Goal: Task Accomplishment & Management: Manage account settings

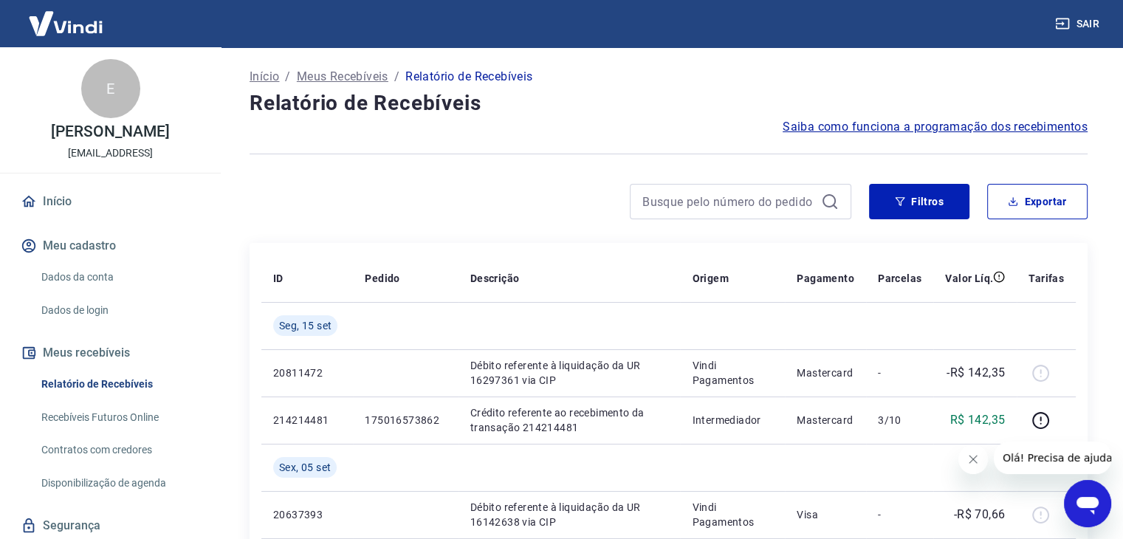
click at [911, 128] on span "Saiba como funciona a programação dos recebimentos" at bounding box center [935, 127] width 305 height 18
click at [1084, 495] on icon "Abrir ventana de mensajería" at bounding box center [1087, 503] width 27 height 27
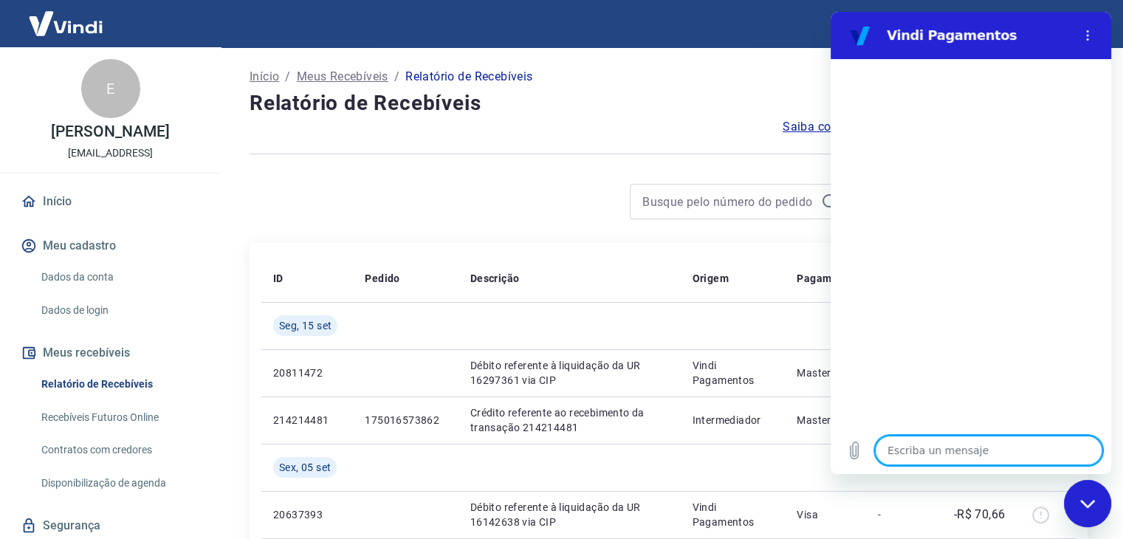
type textarea "b"
type textarea "x"
type textarea "bo"
type textarea "x"
type textarea "boa"
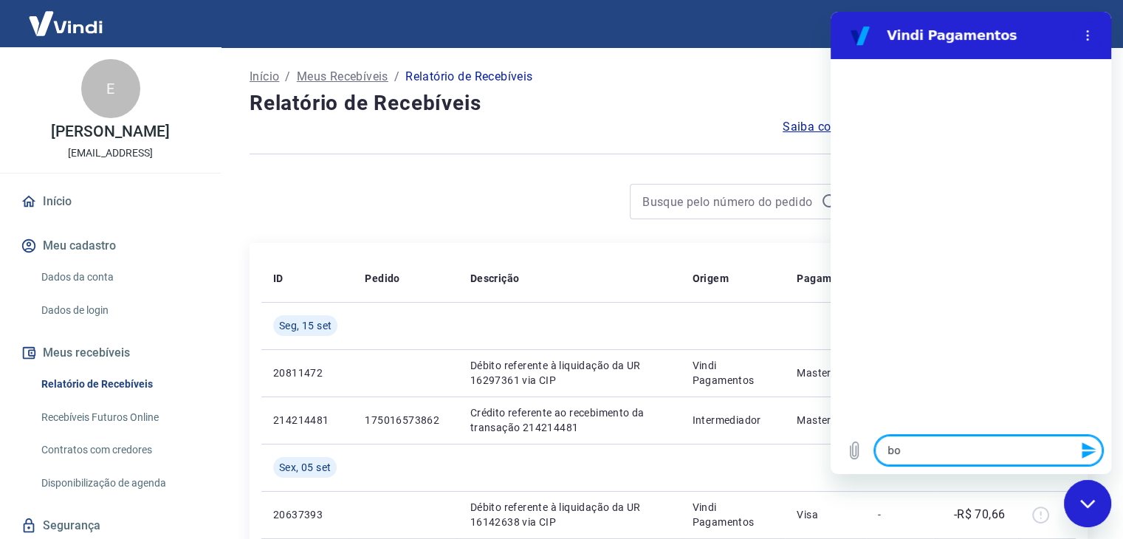
type textarea "x"
type textarea "boa"
type textarea "x"
type textarea "boa t"
type textarea "x"
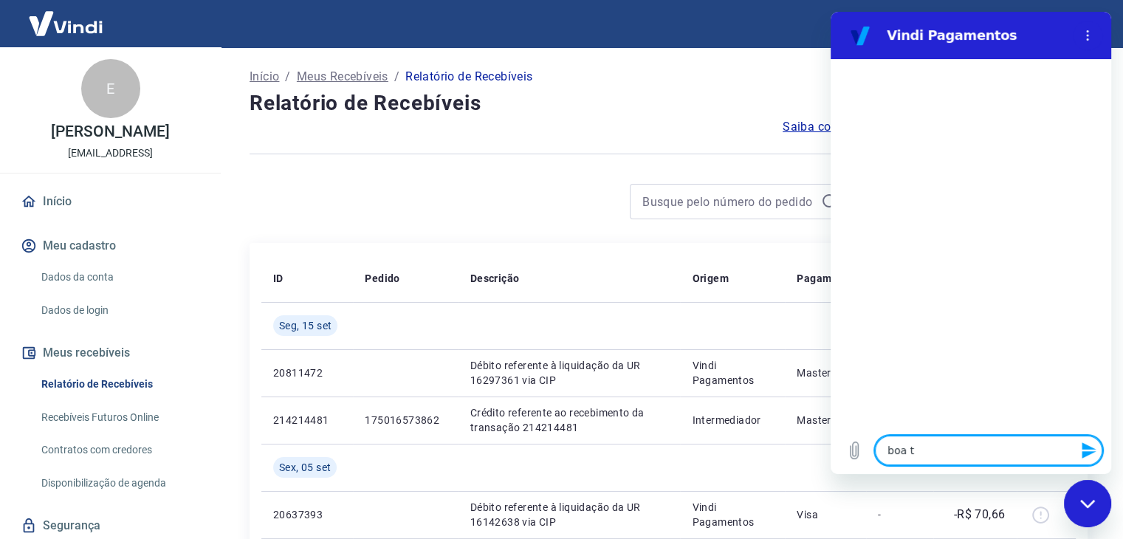
type textarea "boa ta"
type textarea "x"
type textarea "boa tad"
type textarea "x"
type textarea "boa ta"
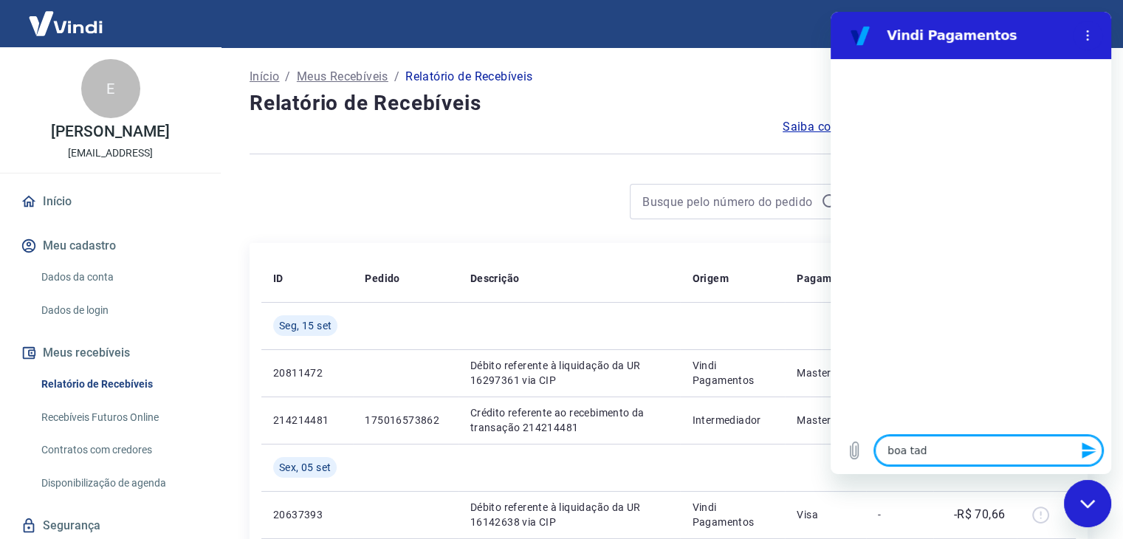
type textarea "x"
type textarea "boa tar"
type textarea "x"
type textarea "boa tard"
type textarea "x"
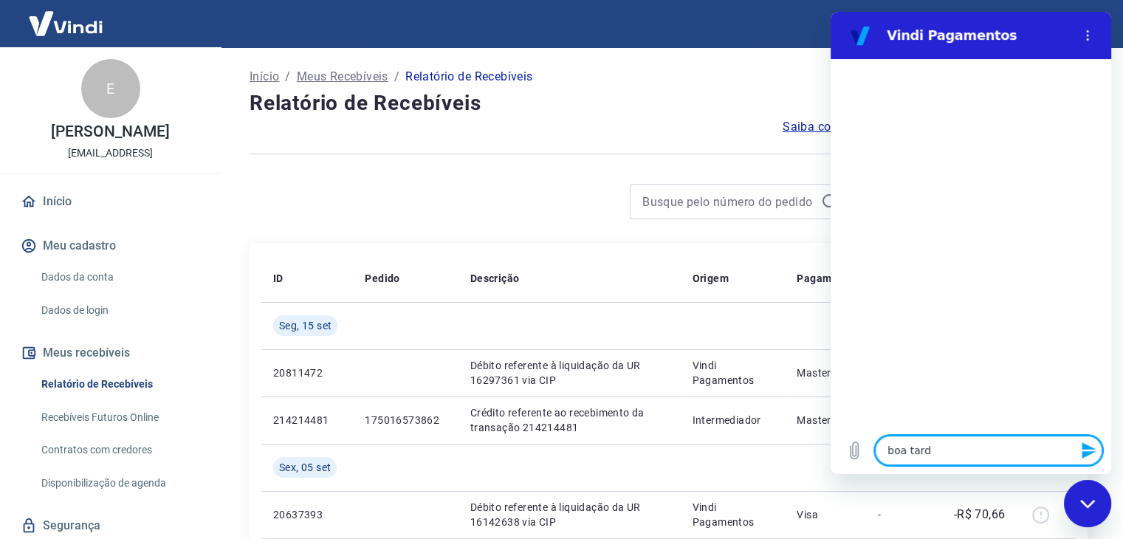
type textarea "boa tarde"
type textarea "x"
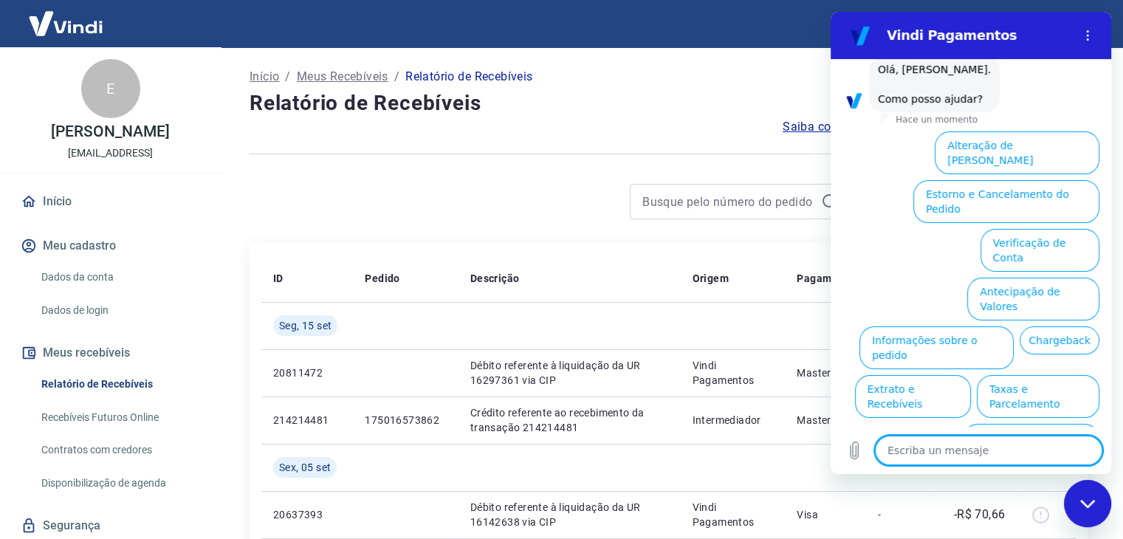
scroll to position [75, 0]
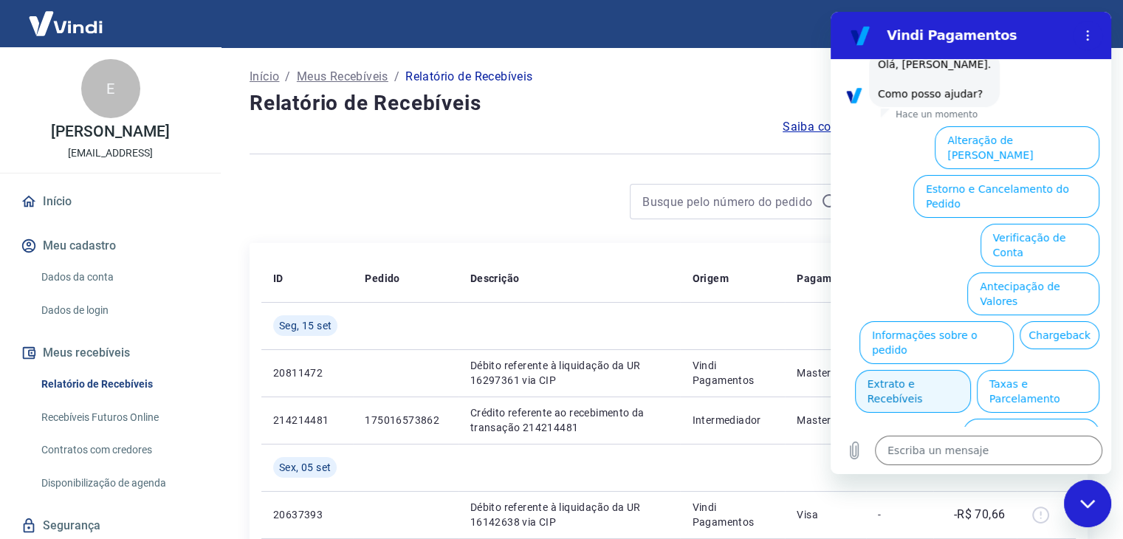
click at [971, 370] on button "Extrato e Recebíveis" at bounding box center [913, 391] width 116 height 43
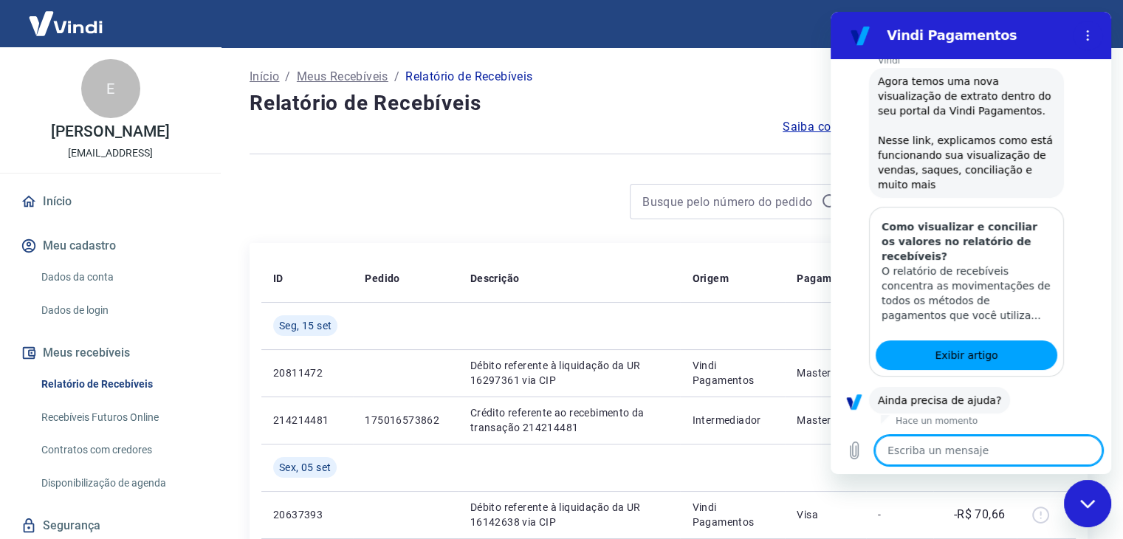
scroll to position [208, 0]
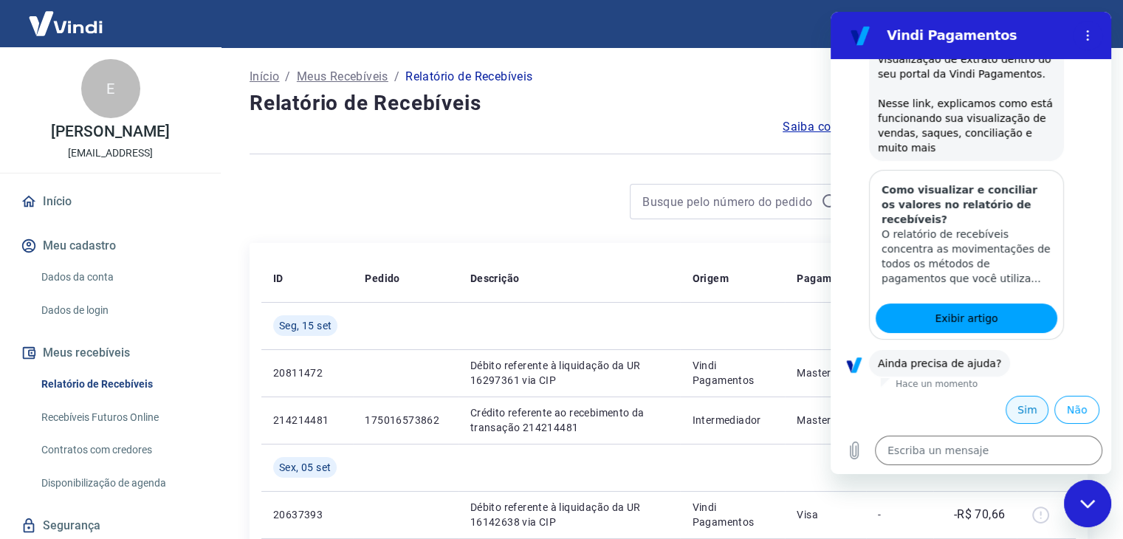
click at [1020, 402] on button "Sim" at bounding box center [1027, 410] width 43 height 28
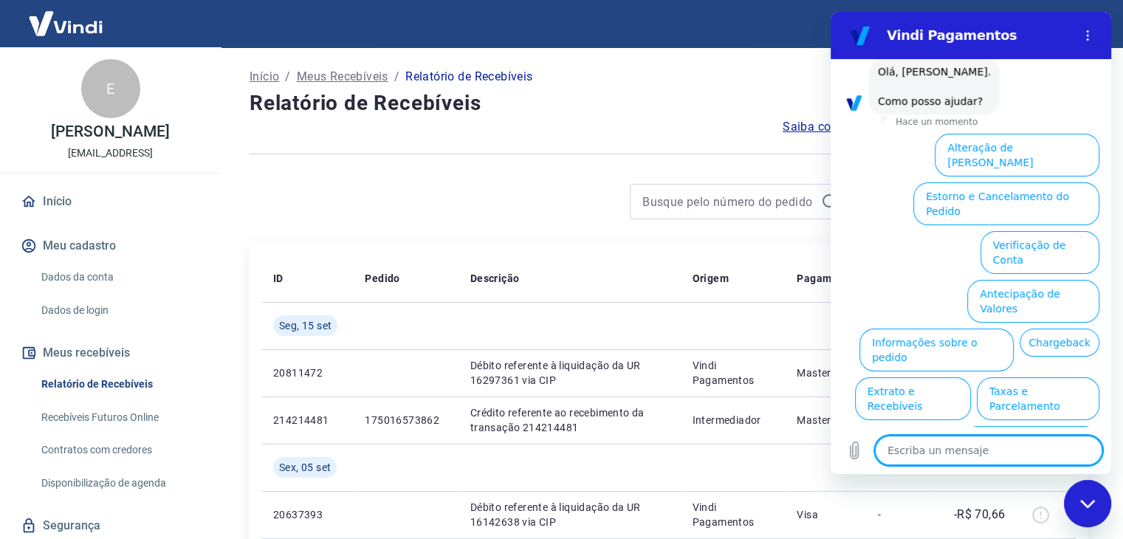
scroll to position [591, 0]
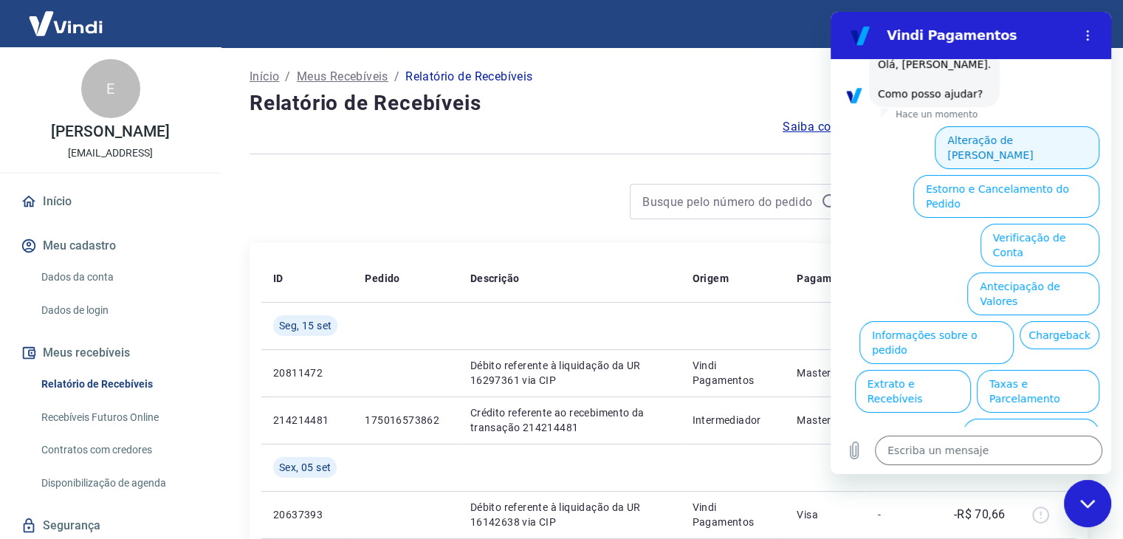
click at [1025, 144] on button "Alteração de [PERSON_NAME]" at bounding box center [1017, 147] width 165 height 43
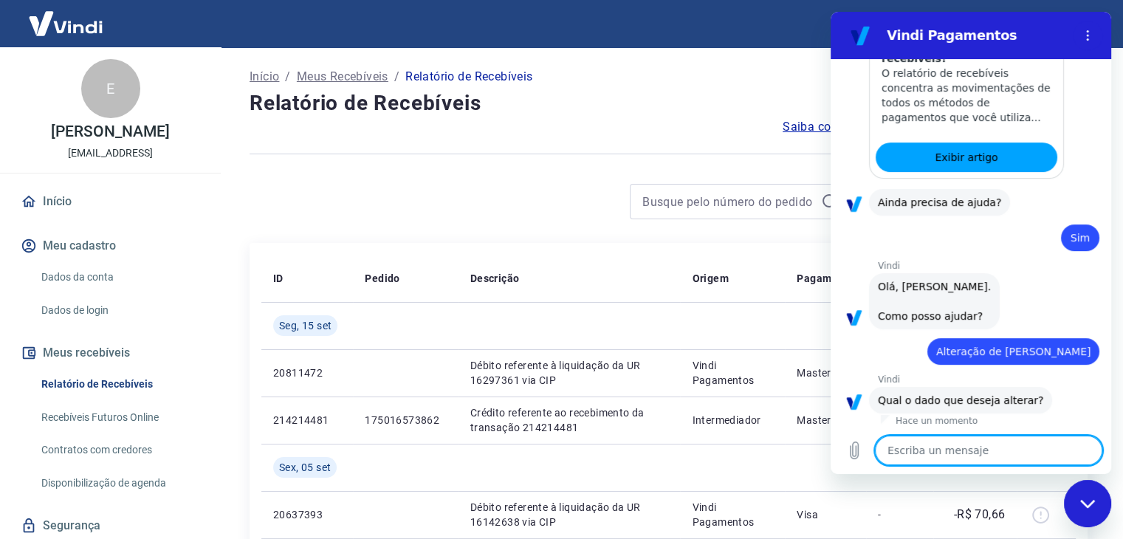
scroll to position [507, 0]
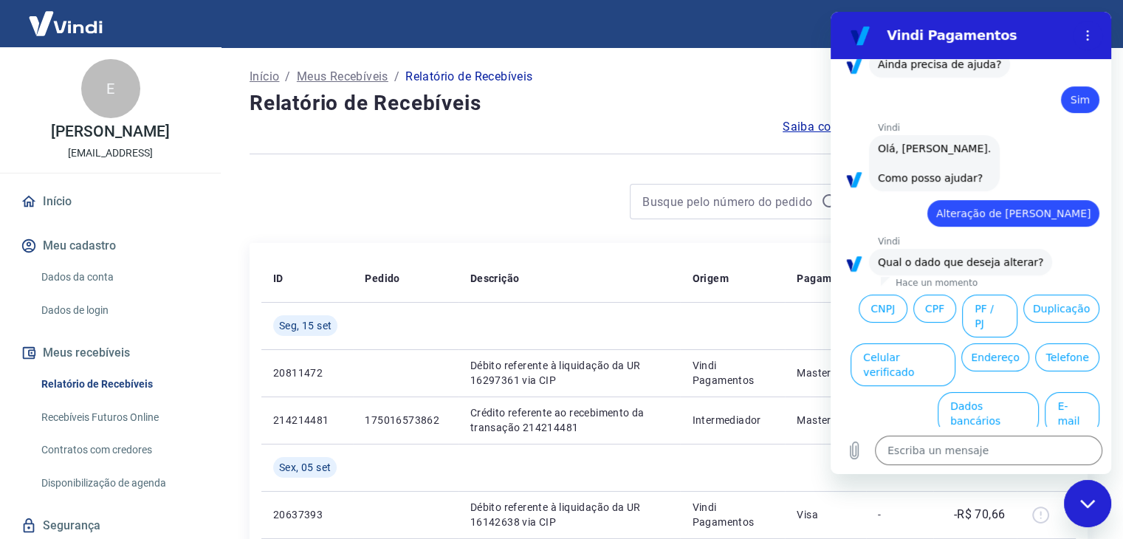
click at [1067, 493] on div "Cerrar ventana de mensajería" at bounding box center [1087, 503] width 44 height 44
type textarea "x"
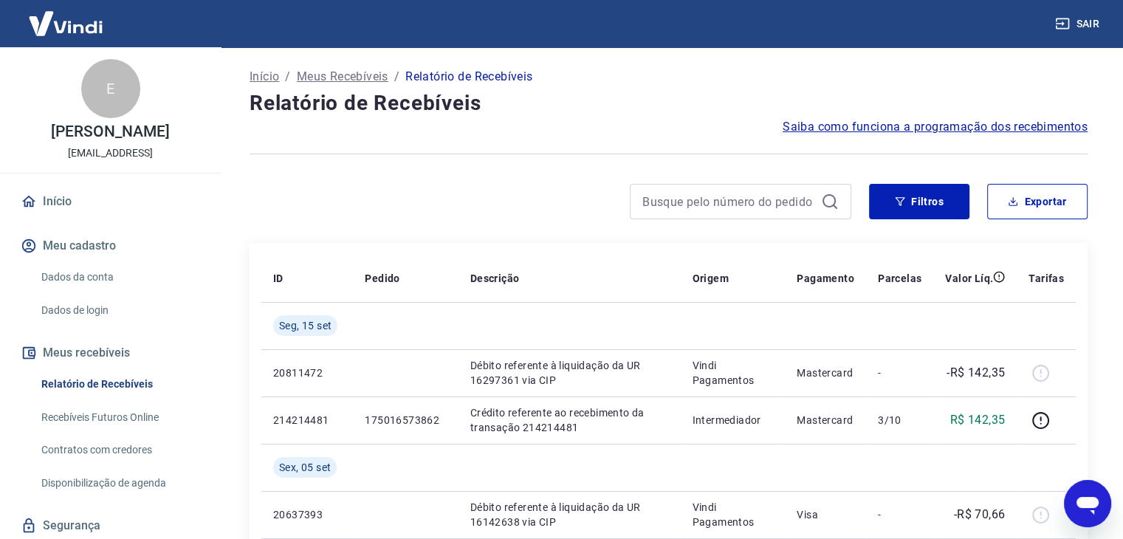
scroll to position [591, 0]
click at [1076, 128] on span "Saiba como funciona a programação dos recebimentos" at bounding box center [935, 127] width 305 height 18
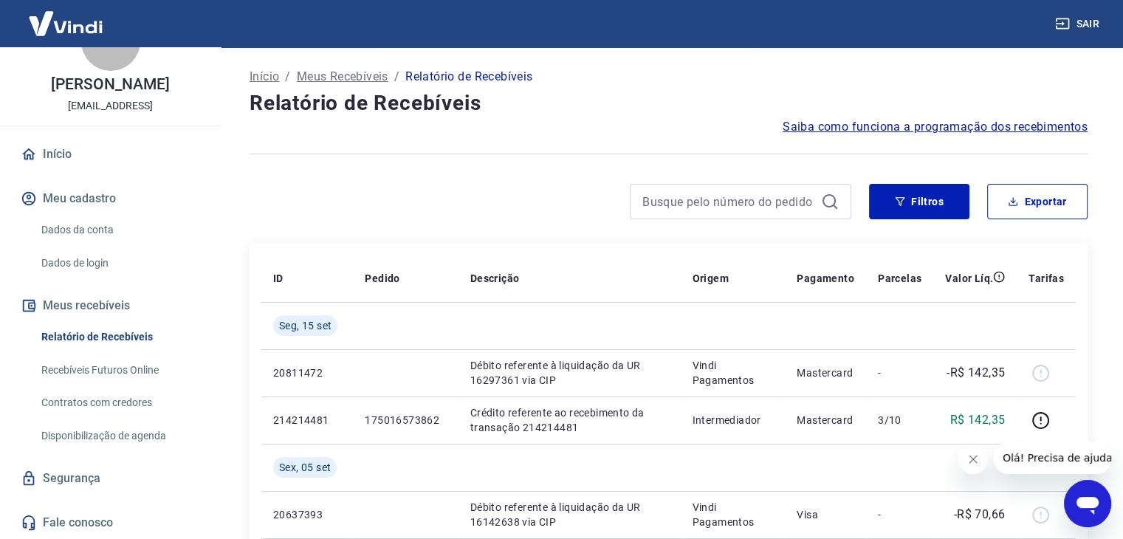
click at [474, 78] on p "Relatório de Recebíveis" at bounding box center [468, 77] width 127 height 18
click at [372, 77] on p "Meus Recebíveis" at bounding box center [343, 77] width 92 height 18
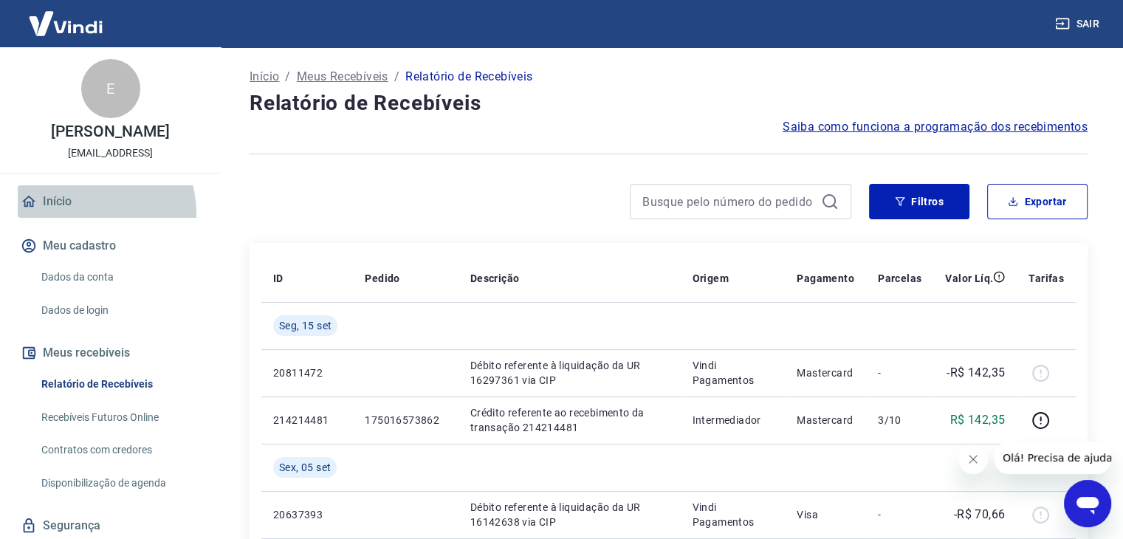
click at [82, 213] on link "Início" at bounding box center [110, 201] width 185 height 32
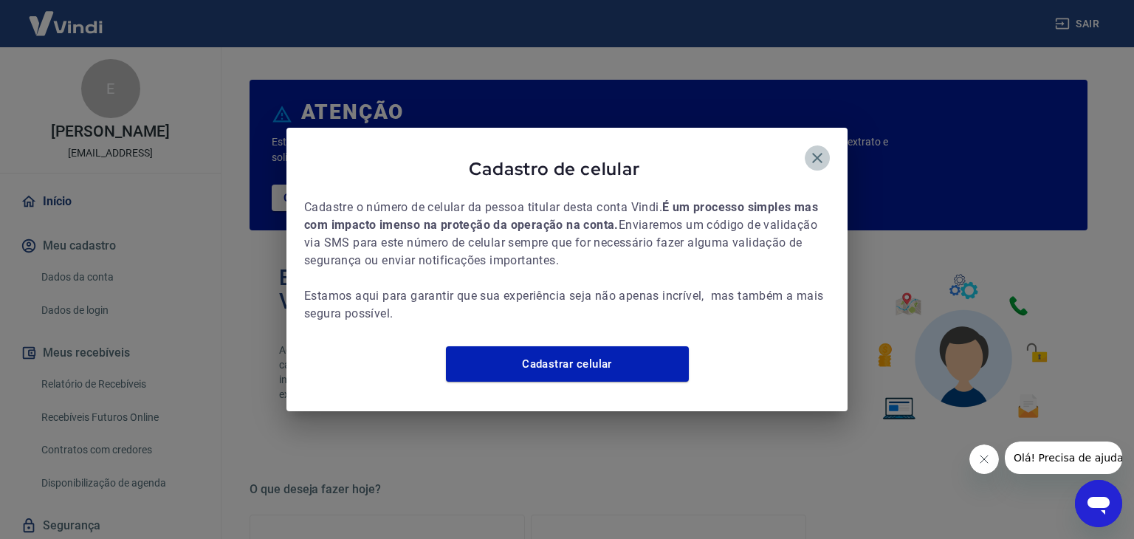
click at [823, 149] on icon "button" at bounding box center [817, 158] width 18 height 18
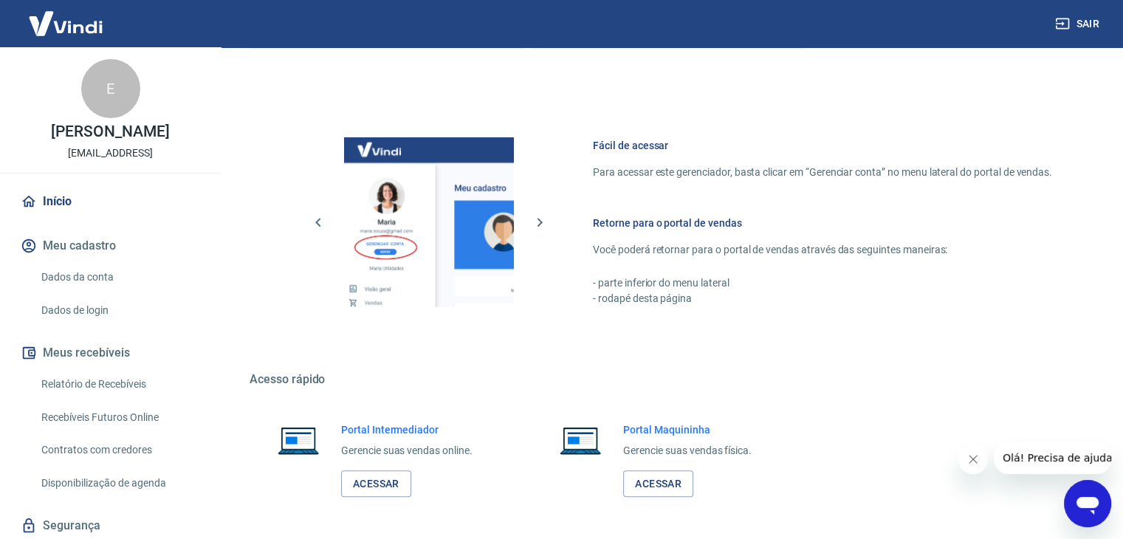
scroll to position [749, 0]
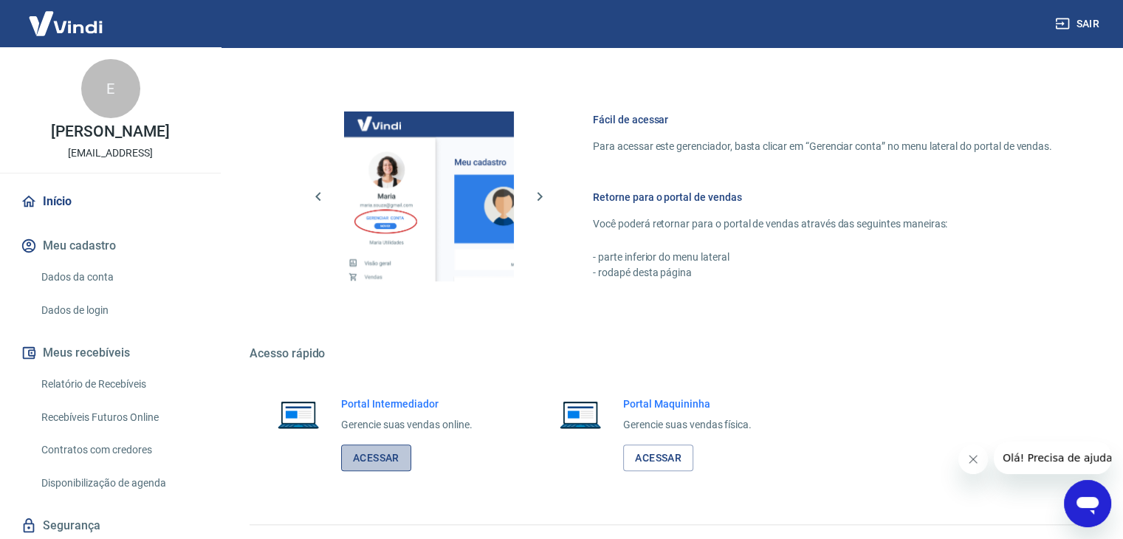
click at [378, 450] on link "Acessar" at bounding box center [376, 457] width 70 height 27
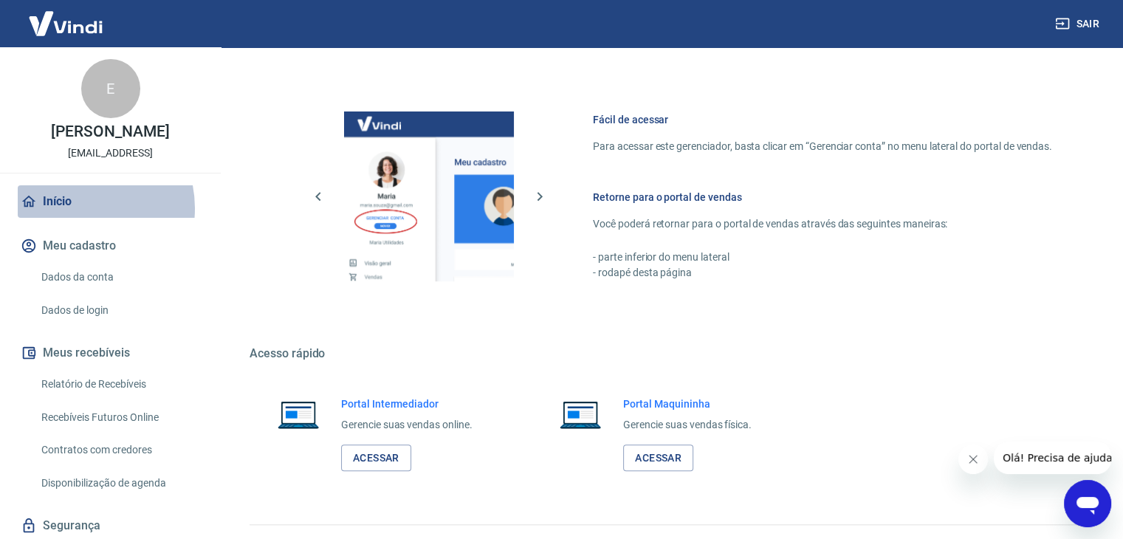
click at [76, 208] on link "Início" at bounding box center [110, 201] width 185 height 32
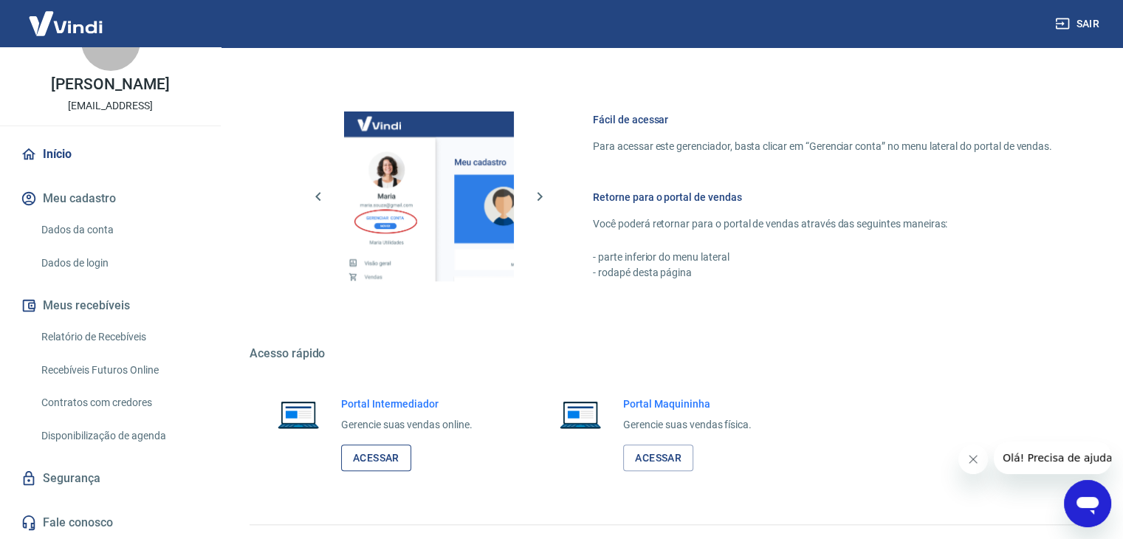
click at [372, 456] on link "Acessar" at bounding box center [376, 457] width 70 height 27
click at [367, 456] on link "Acessar" at bounding box center [376, 457] width 70 height 27
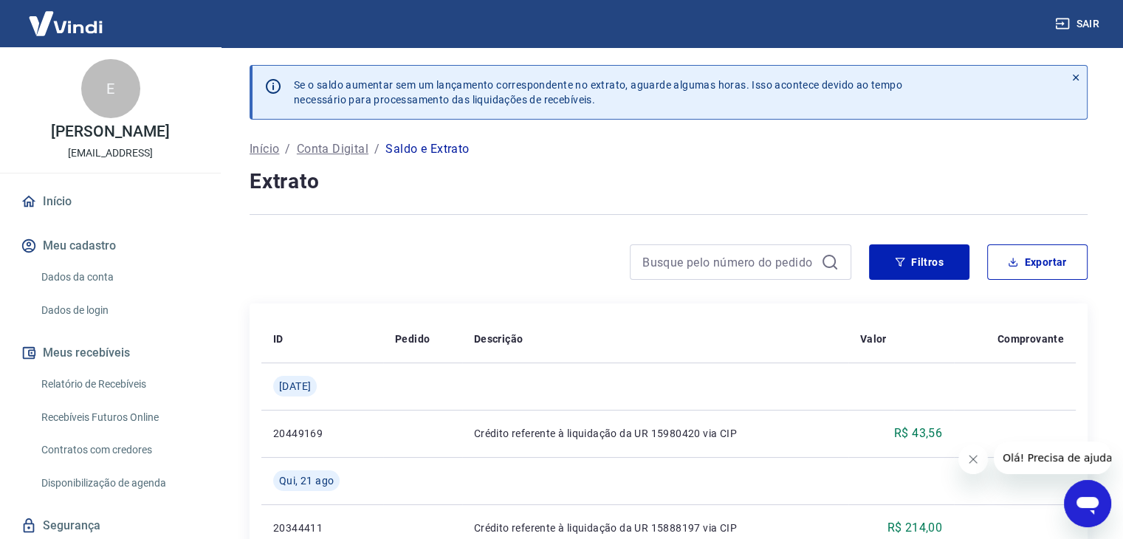
click at [402, 145] on p "Saldo e Extrato" at bounding box center [426, 149] width 83 height 18
click at [414, 149] on p "Saldo e Extrato" at bounding box center [426, 149] width 83 height 18
click at [1076, 77] on icon at bounding box center [1076, 78] width 6 height 6
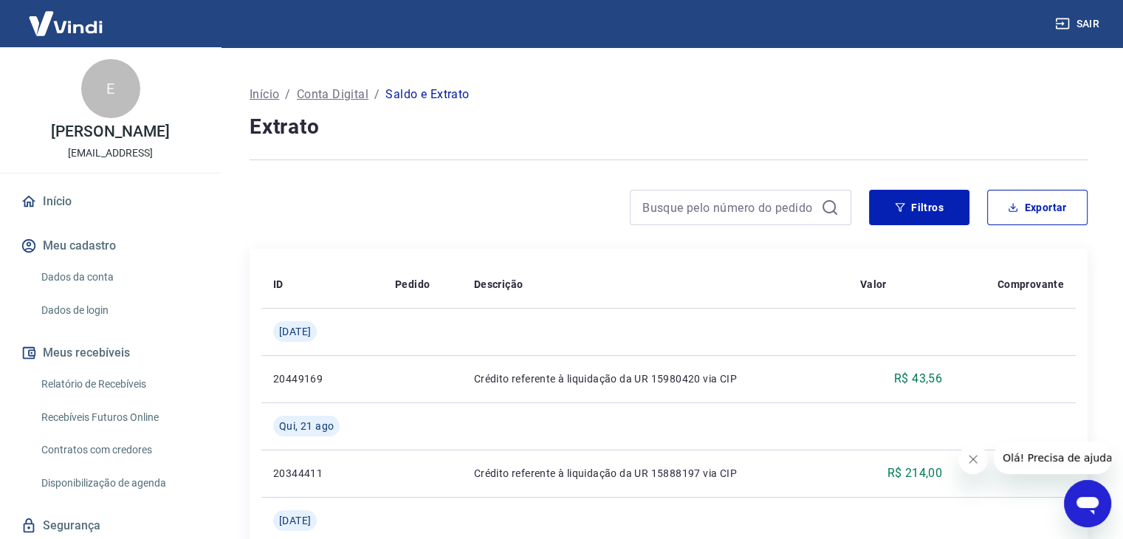
click at [1082, 512] on icon "Abrir ventana de mensajería" at bounding box center [1087, 503] width 27 height 27
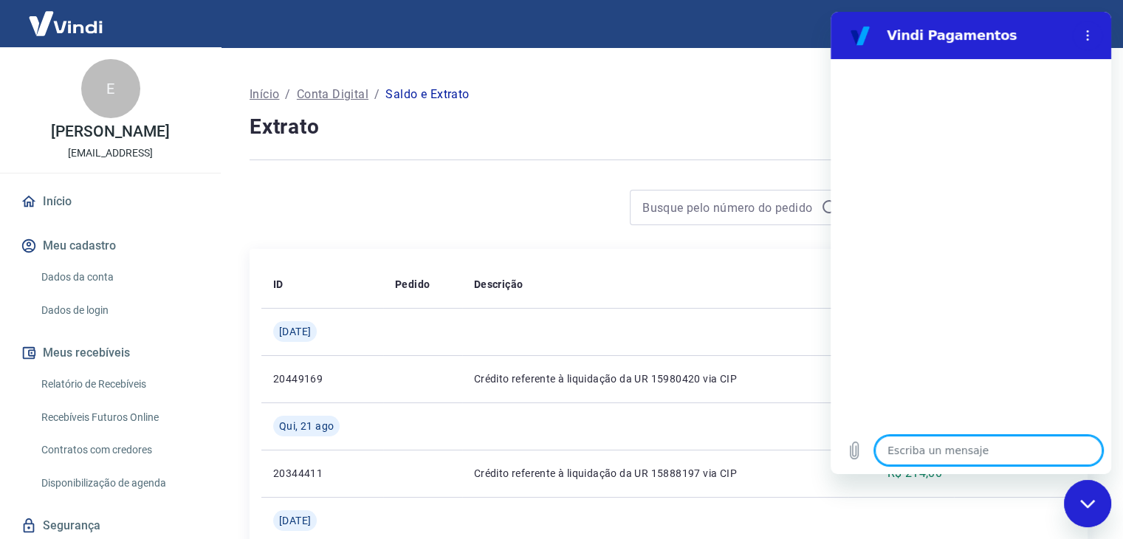
type textarea "b"
type textarea "x"
type textarea "bo"
type textarea "x"
type textarea "boa"
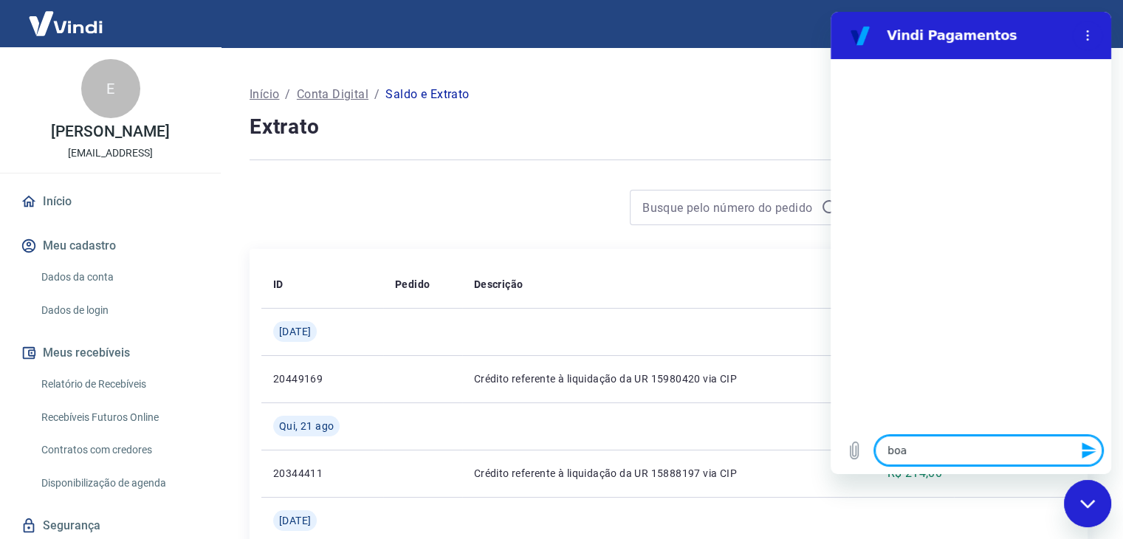
type textarea "x"
type textarea "boa"
type textarea "x"
type textarea "boa t"
type textarea "x"
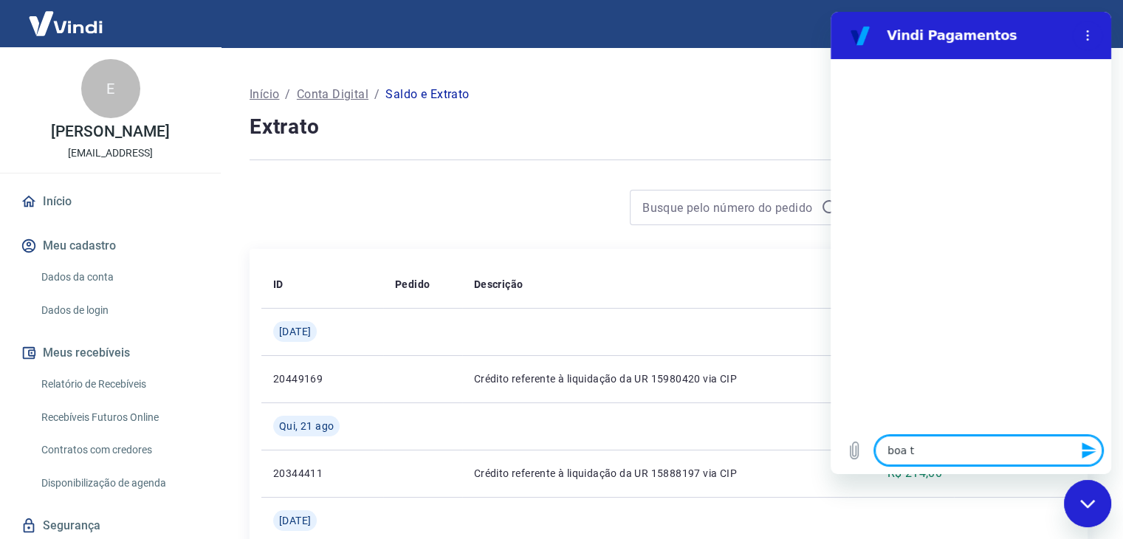
type textarea "boa ta"
type textarea "x"
type textarea "boa tar"
type textarea "x"
type textarea "boa tard"
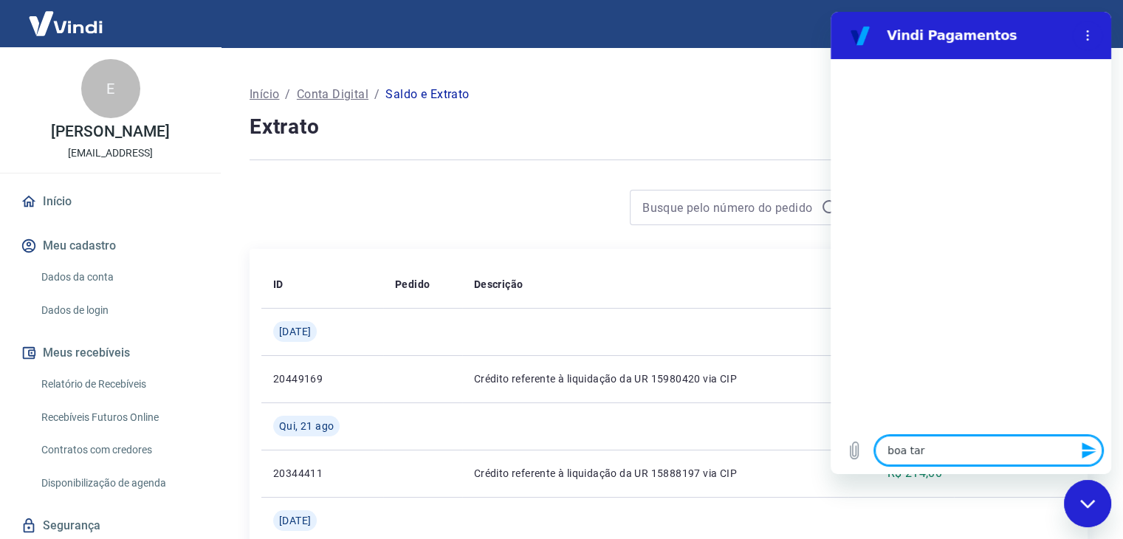
type textarea "x"
type textarea "boa tarde"
type textarea "x"
type textarea "a"
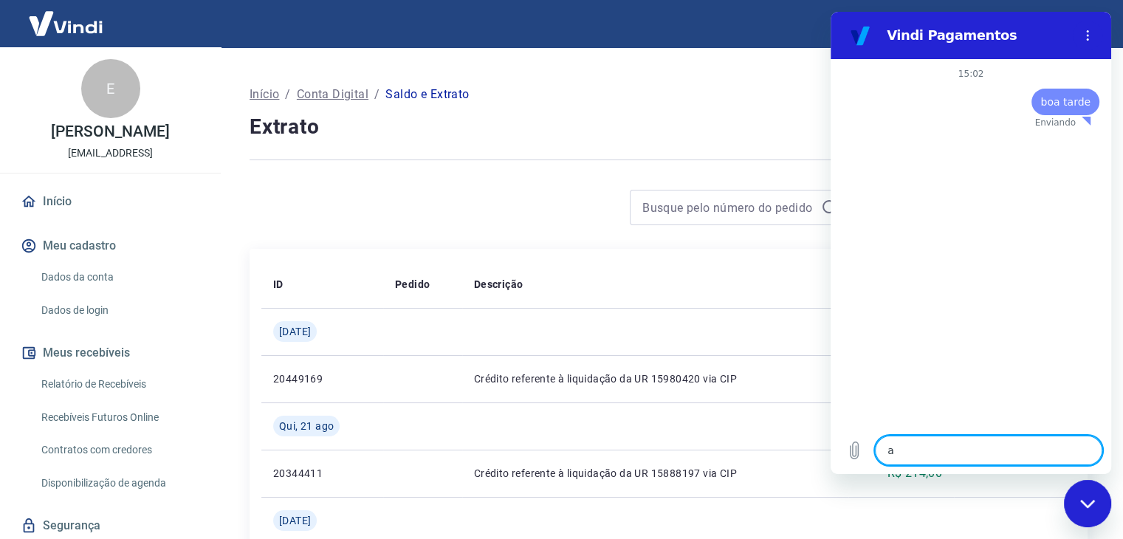
type textarea "x"
type textarea "ao"
type textarea "x"
type textarea "aon"
type textarea "x"
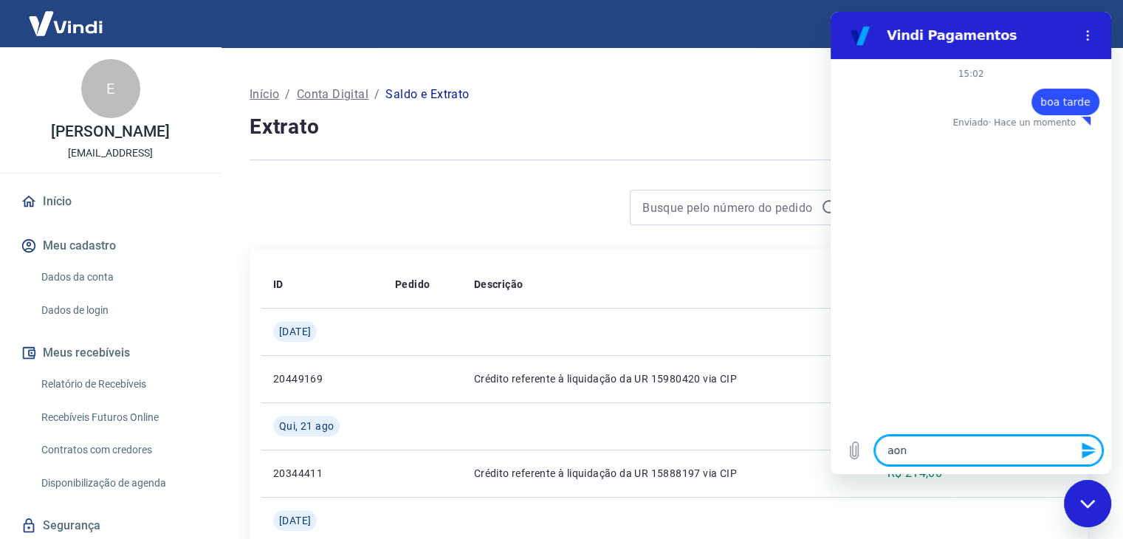
type textarea "aond"
type textarea "x"
type textarea "aonde"
type textarea "x"
type textarea "aonde"
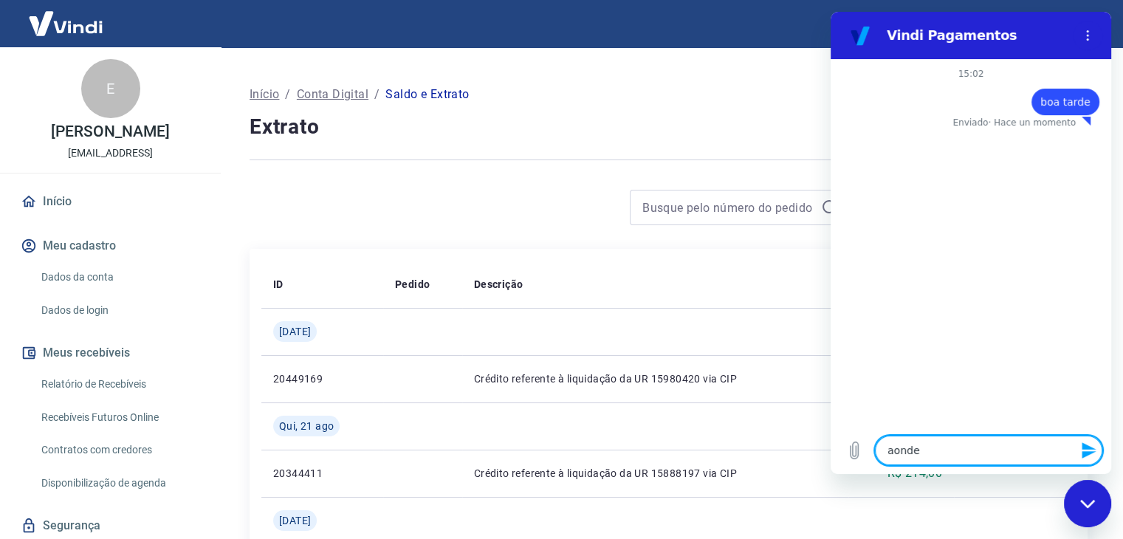
type textarea "x"
type textarea "aonde v"
type textarea "x"
type textarea "aonde ve"
type textarea "x"
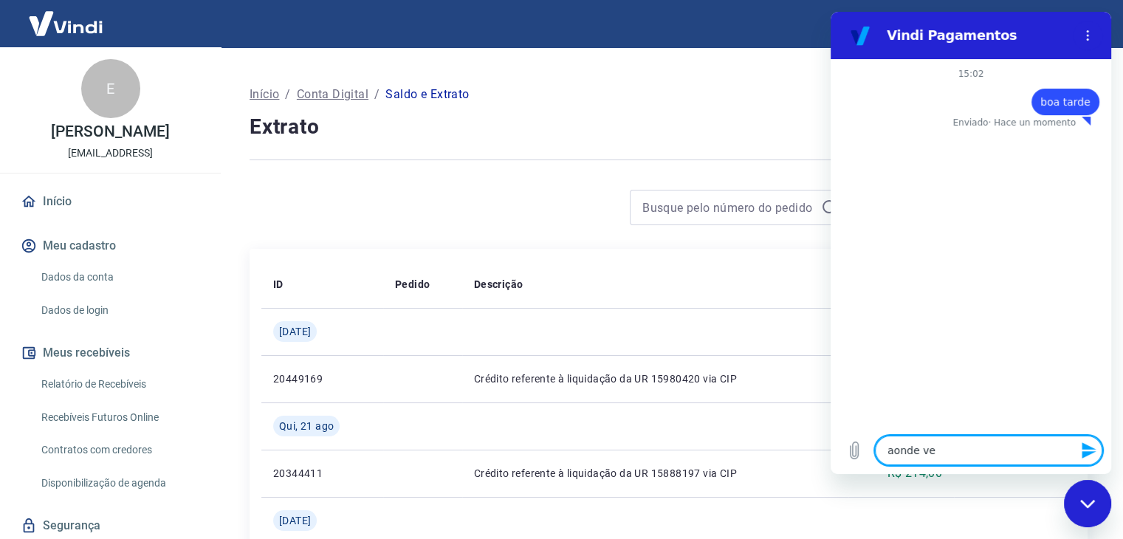
type textarea "aonde vej"
type textarea "x"
type textarea "aonde vejo"
type textarea "x"
type textarea "aonde vejo"
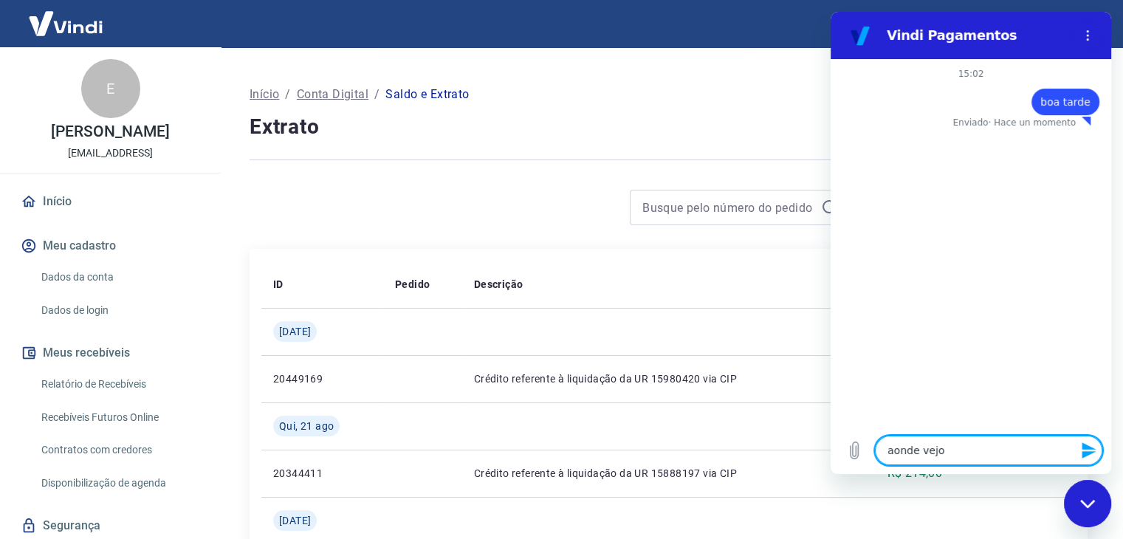
type textarea "x"
type textarea "aonde vejo q"
type textarea "x"
type textarea "aonde vejo qt"
type textarea "x"
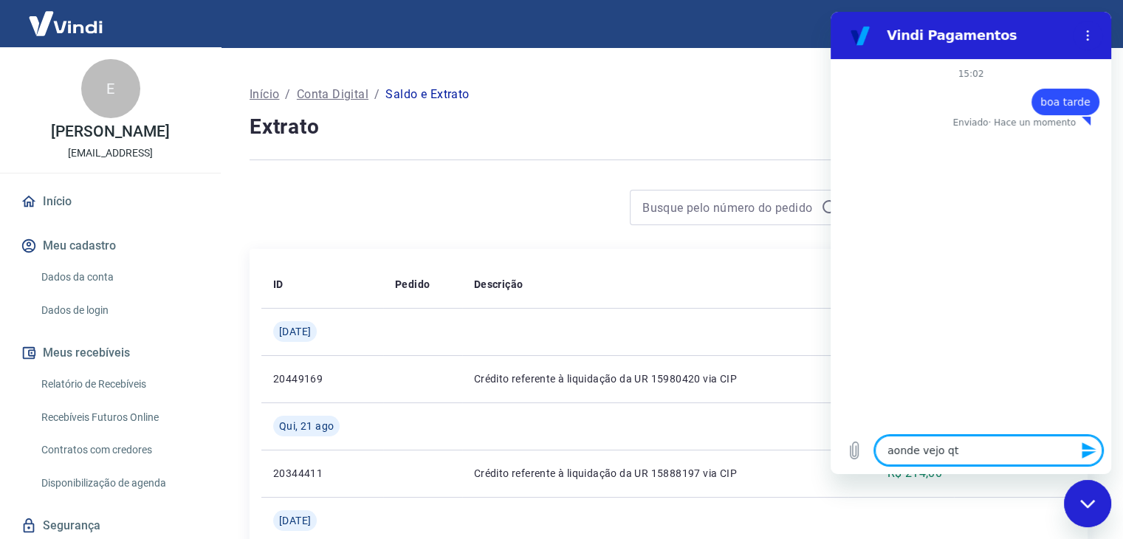
type textarea "aonde vejo qto"
type textarea "x"
type textarea "aonde vejo qto"
type textarea "x"
type textarea "aonde vejo qto t"
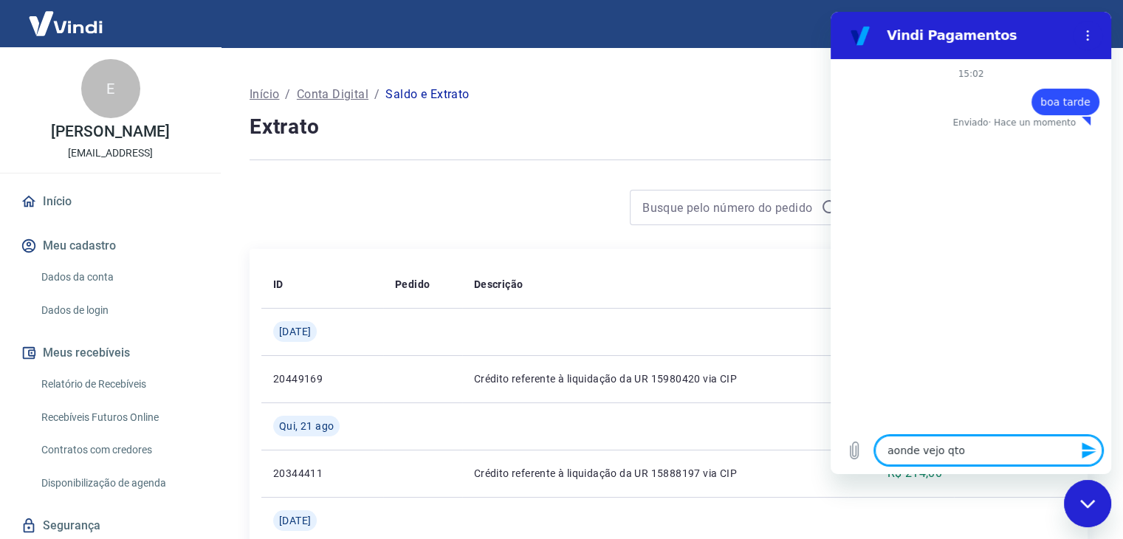
type textarea "x"
type textarea "aonde vejo qto te"
type textarea "x"
type textarea "aonde vejo qto ten"
type textarea "x"
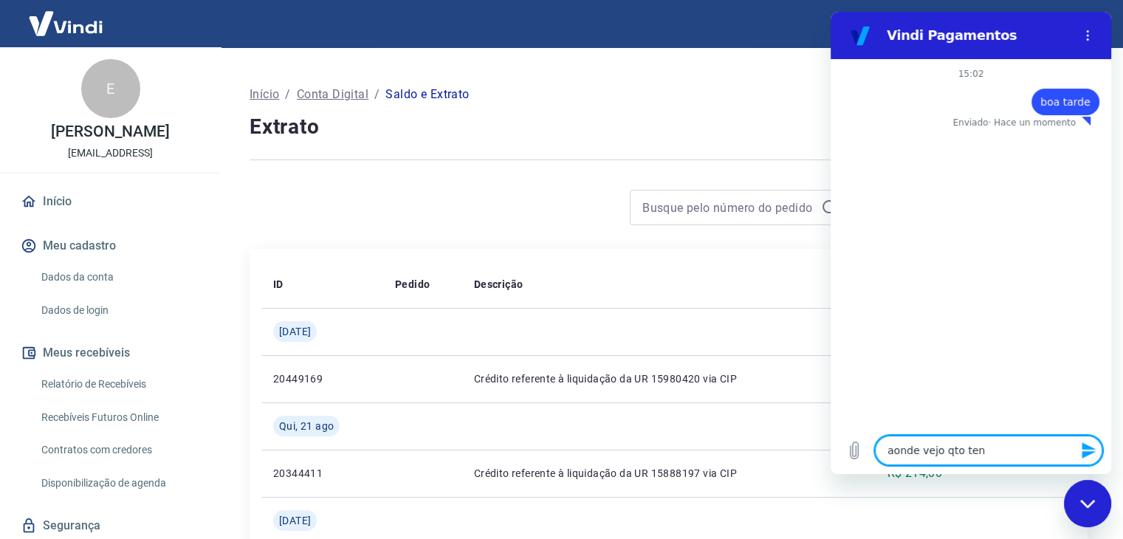
type textarea "aonde vejo qto tenh"
type textarea "x"
type textarea "aonde vejo qto tenho"
type textarea "x"
type textarea "aonde vejo qto tenho"
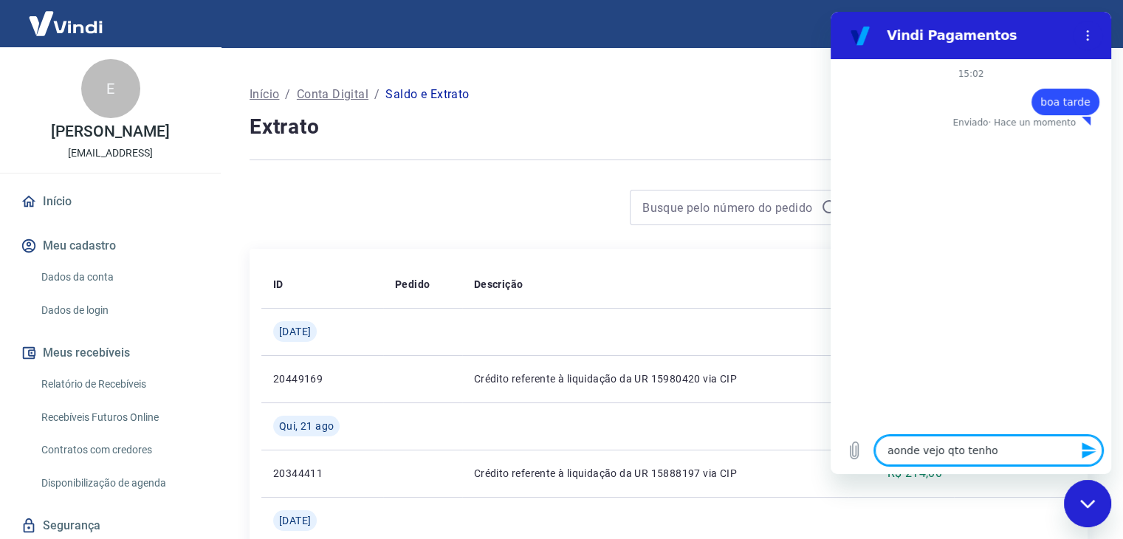
type textarea "x"
type textarea "aonde vejo qto tenho d"
type textarea "x"
type textarea "aonde vejo qto tenho de"
type textarea "x"
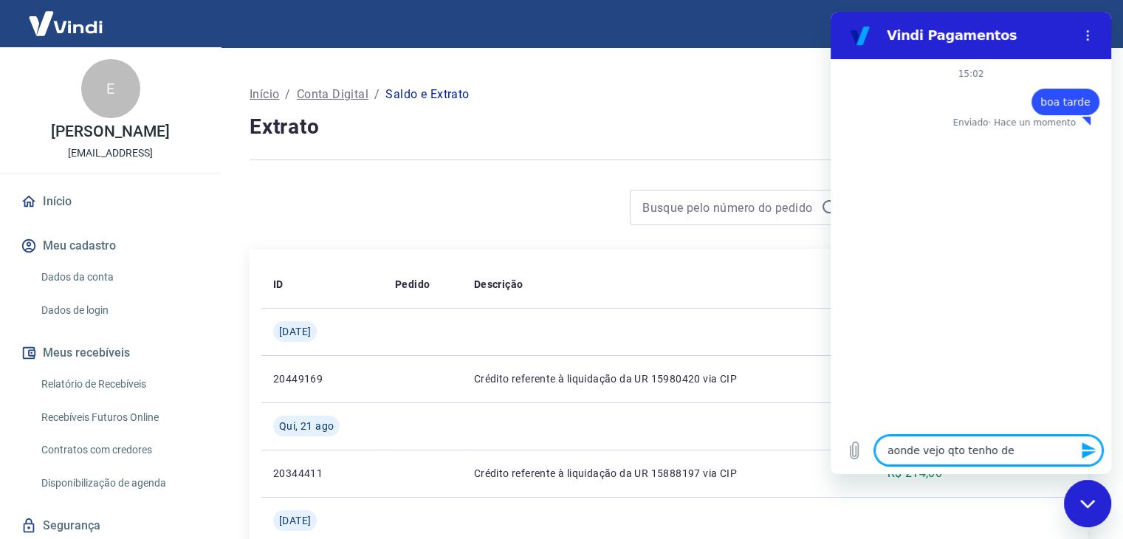
type textarea "aonde vejo qto tenho de"
type textarea "x"
type textarea "aonde vejo qto tenho de d"
type textarea "x"
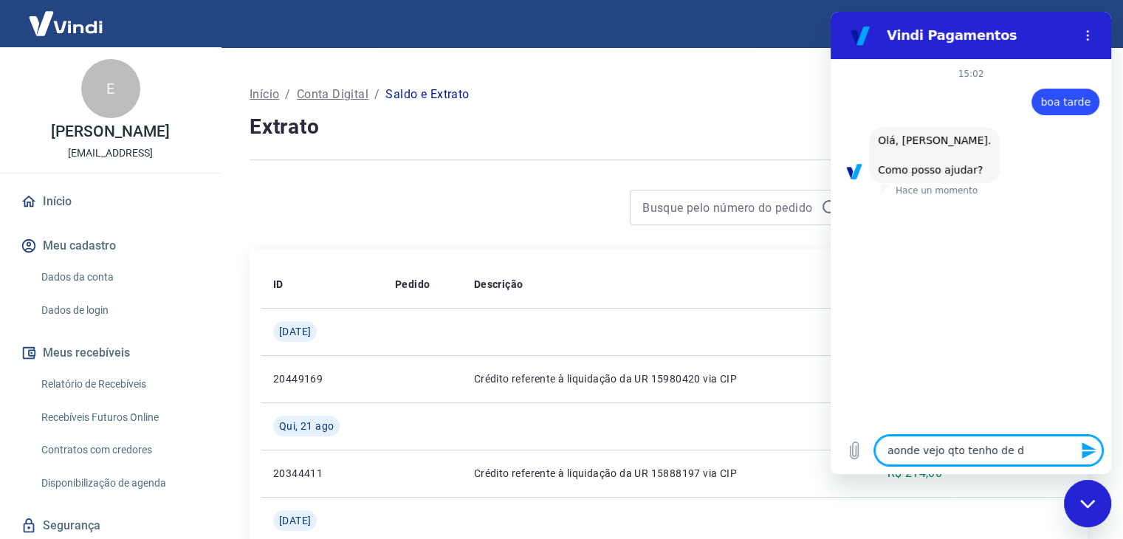
type textarea "aonde vejo qto tenho de di"
type textarea "x"
type textarea "aonde vejo qto tenho de din"
type textarea "x"
type textarea "aonde vejo qto tenho de dinh"
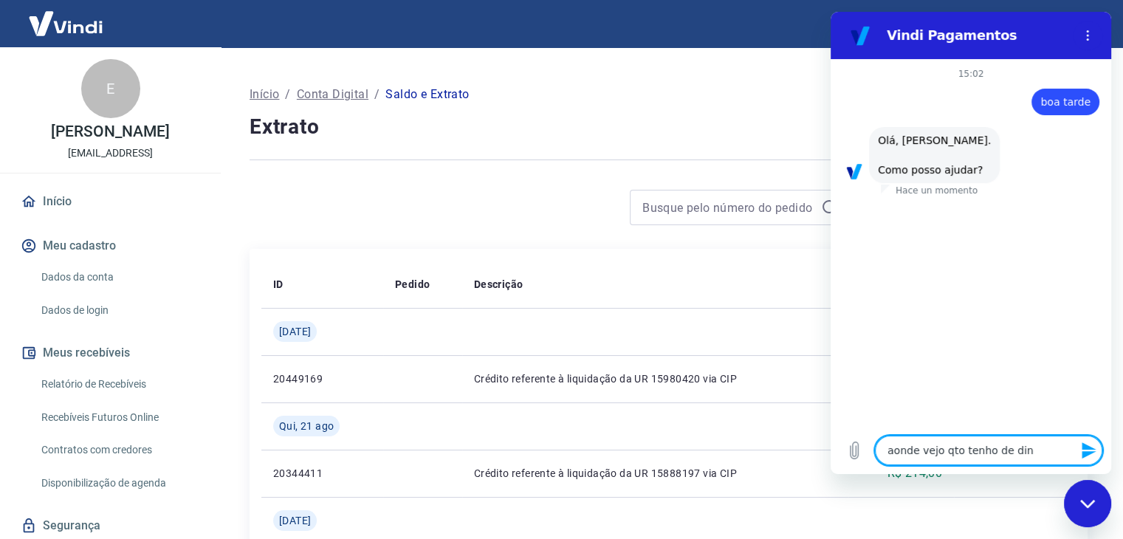
type textarea "x"
type textarea "aonde vejo qto tenho de dinhe"
type textarea "x"
type textarea "aonde vejo qto tenho de dinhei"
type textarea "x"
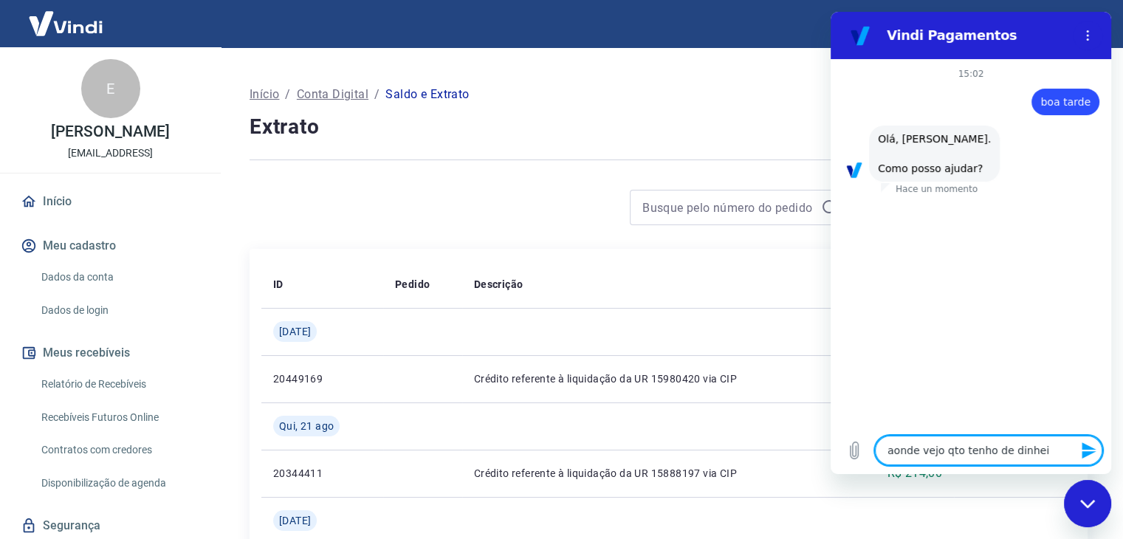
type textarea "aonde vejo qto tenho de dinheir"
type textarea "x"
type textarea "aonde vejo qto tenho de dinheiro"
type textarea "x"
type textarea "aonde vejo qto tenho de dinheiro"
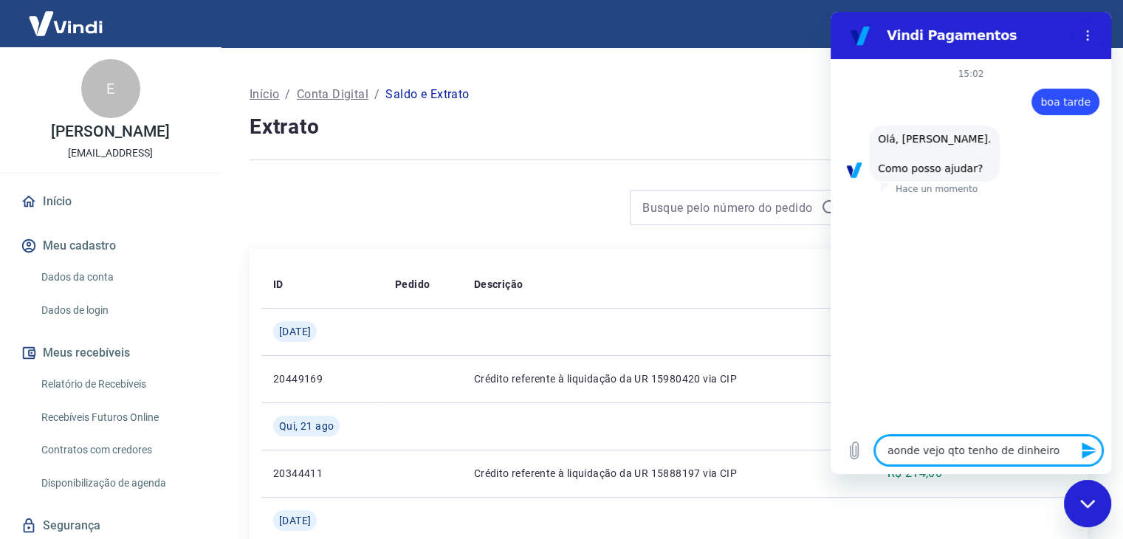
type textarea "x"
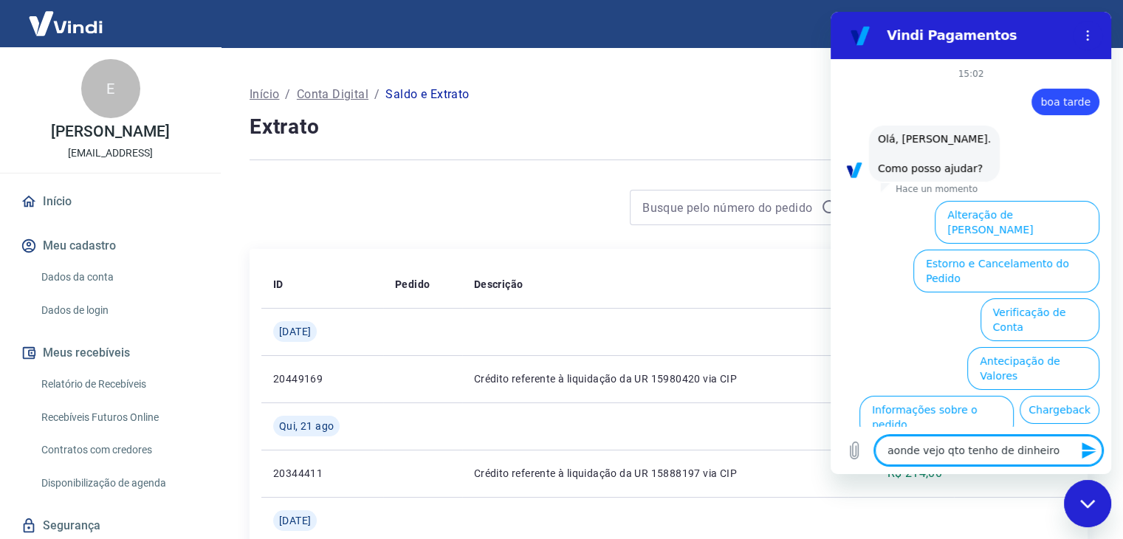
scroll to position [75, 0]
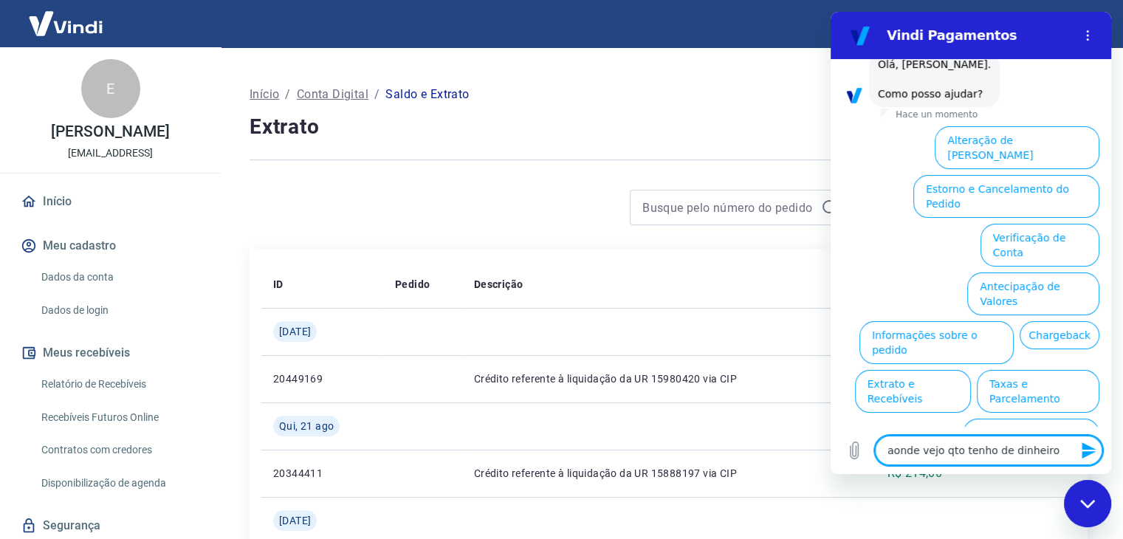
type textarea "aonde vejo qto tenho de dinheiro"
type textarea "x"
type textarea "aonde vejo qto tenho de dinheiro"
type textarea "x"
type textarea "aonde vejo qto tenho de dinheiro ¡"
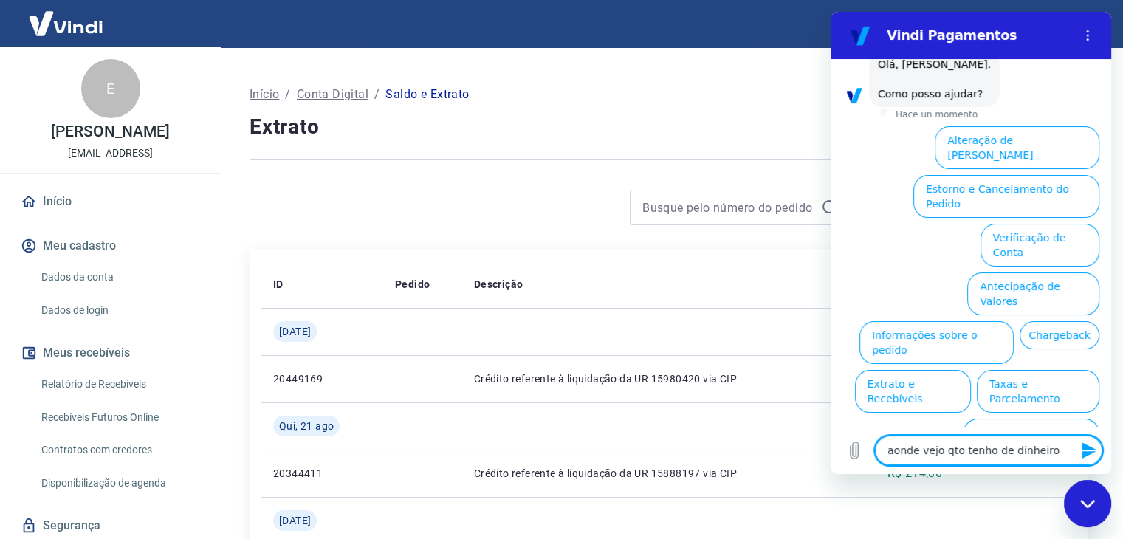
type textarea "x"
type textarea "aonde vejo qto tenho de dinheiro ¡¡"
type textarea "x"
type textarea "aonde vejo qto tenho de dinheiro ¡¡¡"
type textarea "x"
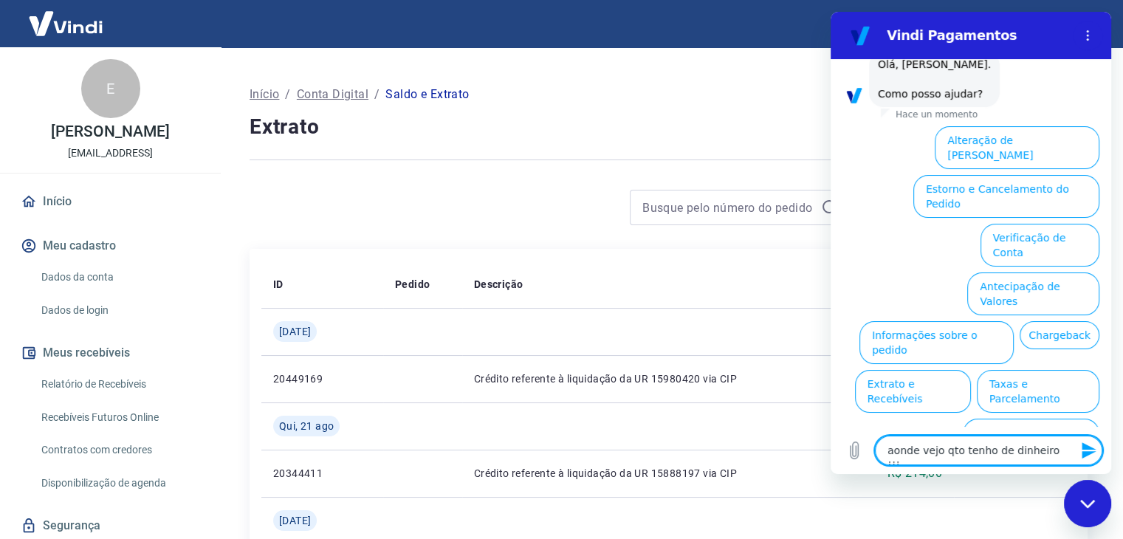
type textarea "aonde vejo qto tenho de dinheiro ¡¡¡¡"
type textarea "x"
type textarea "aonde vejo qto tenho de dinheiro ¡¡¡¡¡"
type textarea "x"
type textarea "aonde vejo qto tenho de dinheiro ¡¡¡¡¡¡"
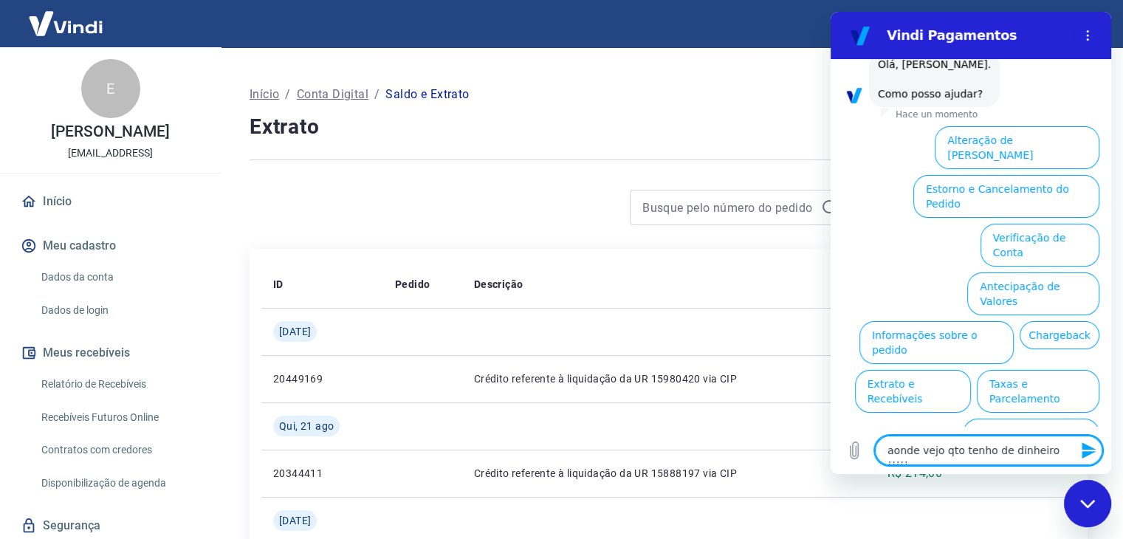
type textarea "x"
type textarea "aonde vejo qto tenho de dinheiro ¡¡¡¡¡¡¡"
type textarea "x"
type textarea "aonde vejo qto tenho de dinheiro ¡¡¡¡¡¡¡¡"
type textarea "x"
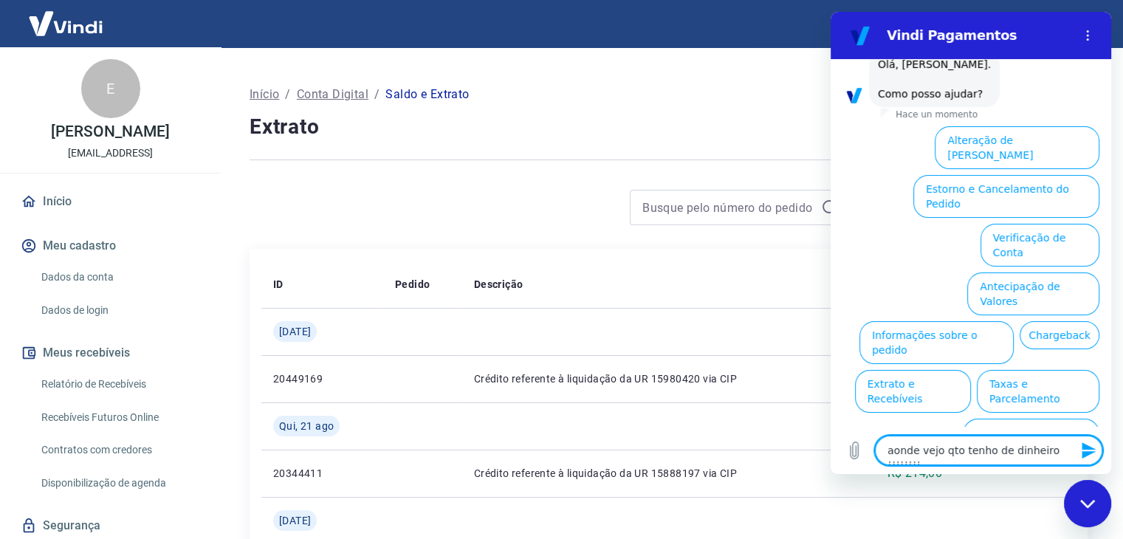
type textarea "aonde vejo qto tenho de dinheiro ¡¡¡¡¡¡¡¡¡"
type textarea "x"
type textarea "aonde vejo qto tenho de dinheiro ¡¡¡¡¡¡¡¡¡¡"
type textarea "x"
type textarea "aonde vejo qto tenho de dinheiro ¡¡¡¡¡¡¡¡¡¡¡"
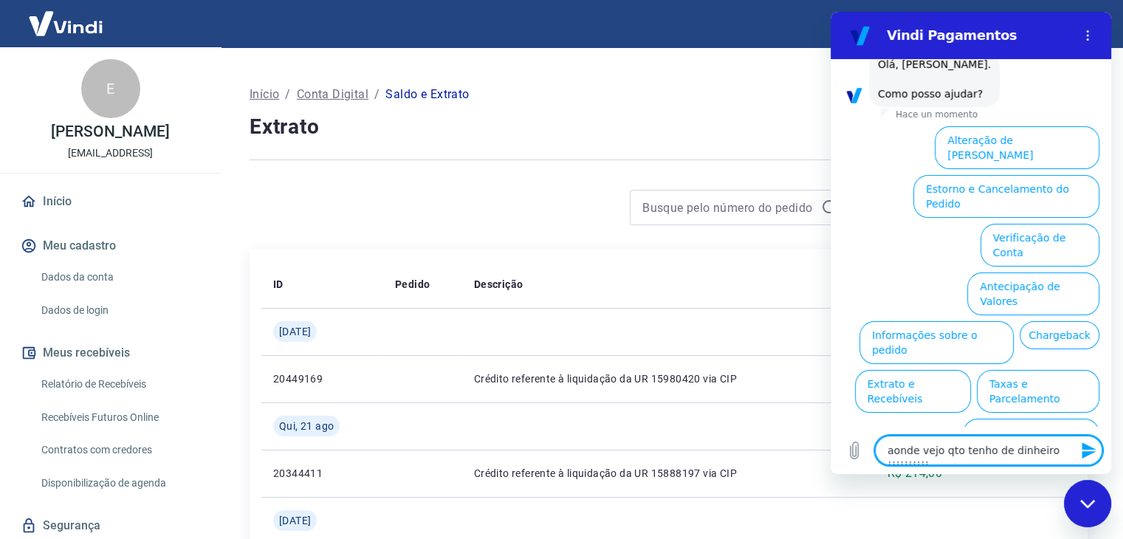
type textarea "x"
type textarea "aonde vejo qto tenho de dinheiro ¡¡¡¡¡¡¡¡¡¡¡¡"
type textarea "x"
type textarea "aonde vejo qto tenho de dinheiro ¡¡¡¡¡¡¡¡¡¡¡¡¡"
type textarea "x"
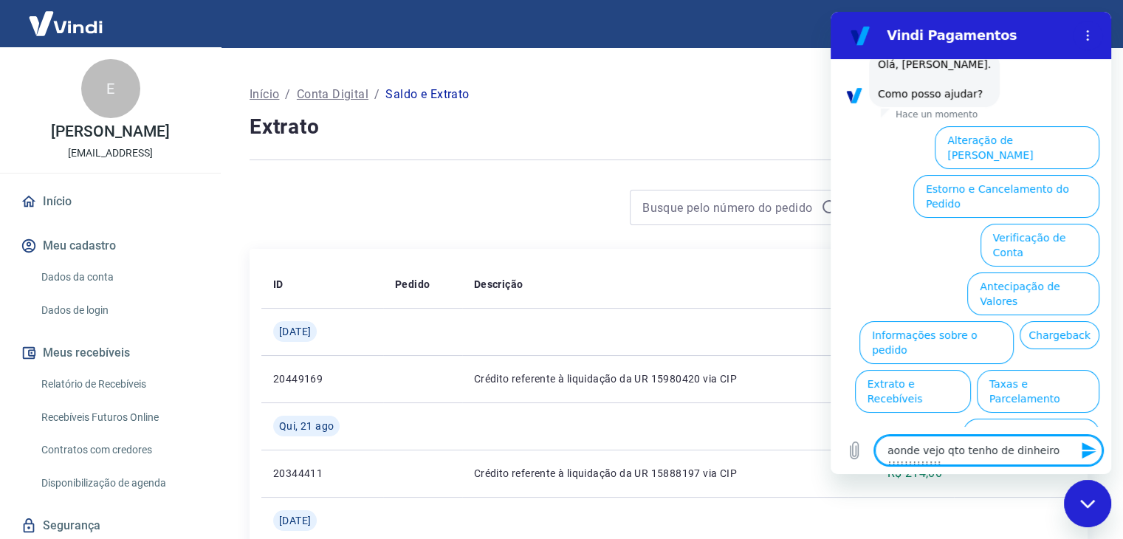
type textarea "aonde vejo qto tenho de dinheiro ¡¡¡¡¡¡¡¡¡¡¡¡¡¡"
type textarea "x"
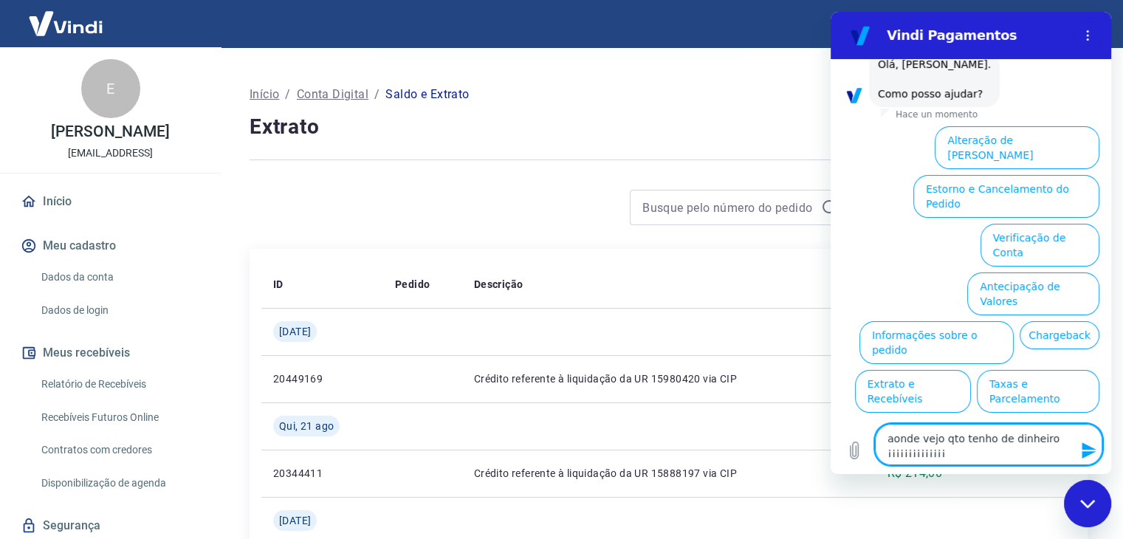
type textarea "aonde vejo qto tenho de dinheiro ¡¡¡¡¡¡¡¡¡¡¡¡¡¡¡"
type textarea "x"
type textarea "aonde vejo qto tenho de dinheiro ¡¡¡¡¡¡¡¡¡¡¡¡¡¡¡¡"
type textarea "x"
type textarea "aonde vejo qto tenho de dinheiro ¡¡¡¡¡¡¡¡¡¡¡¡¡¡¡¡¡"
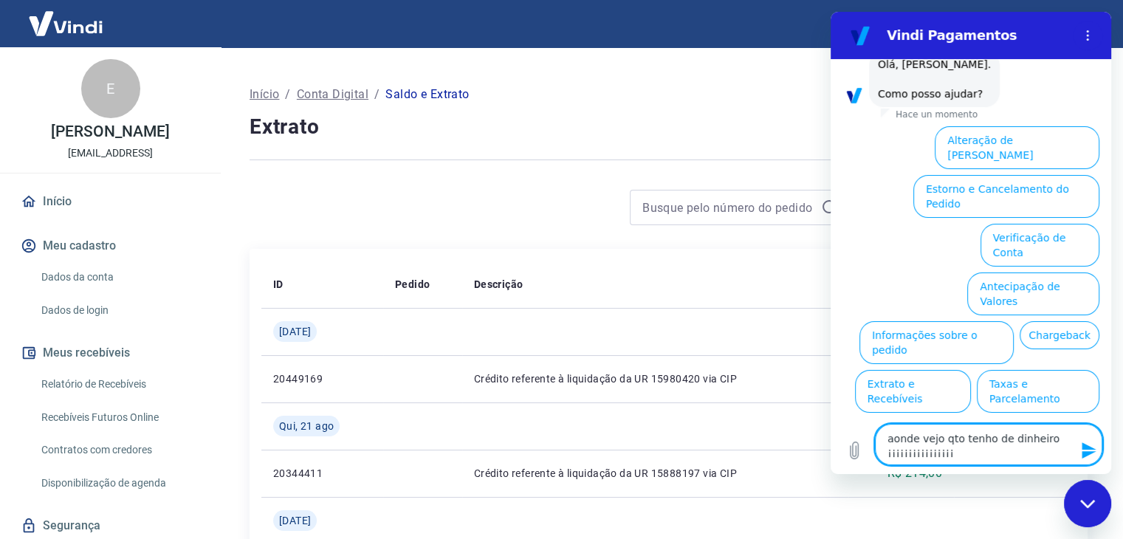
type textarea "x"
type textarea "aonde vejo qto tenho de dinheiro ¡¡¡¡¡¡¡¡¡¡¡¡¡¡¡¡¡¡"
type textarea "x"
type textarea "aonde vejo qto tenho de dinheiro ¡¡¡¡¡¡¡¡¡¡¡¡¡¡¡¡¡¡¡"
type textarea "x"
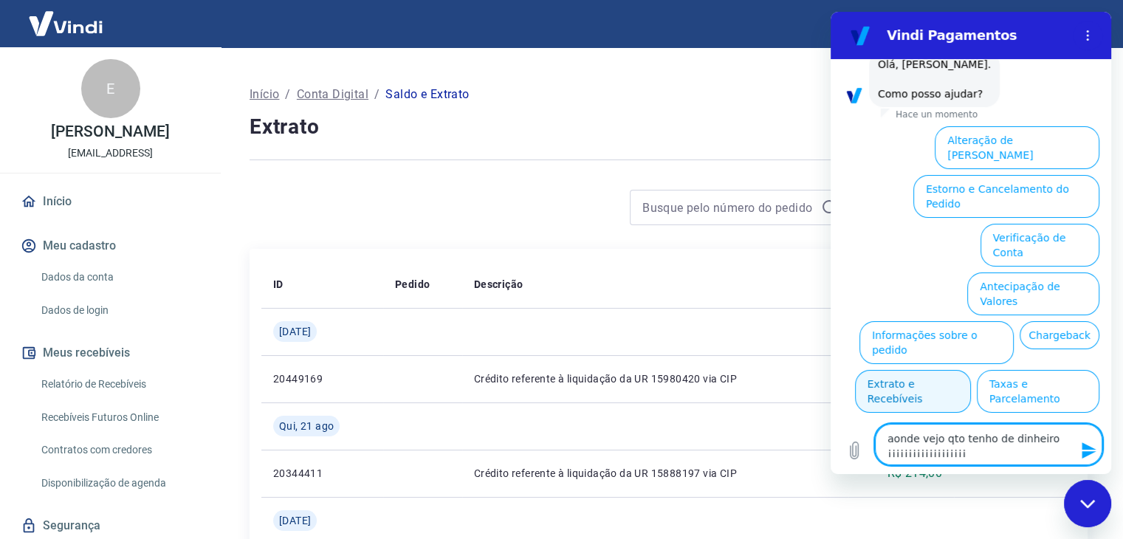
type textarea "aonde vejo qto tenho de dinheiro ¡¡¡¡¡¡¡¡¡¡¡¡¡¡¡¡¡¡¡"
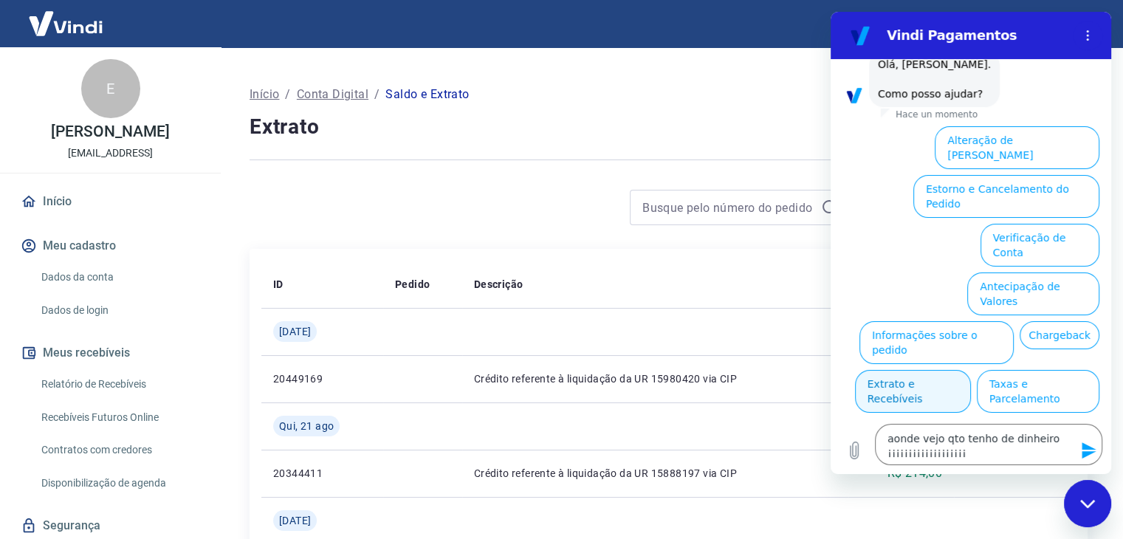
click at [971, 370] on button "Extrato e Recebíveis" at bounding box center [913, 391] width 116 height 43
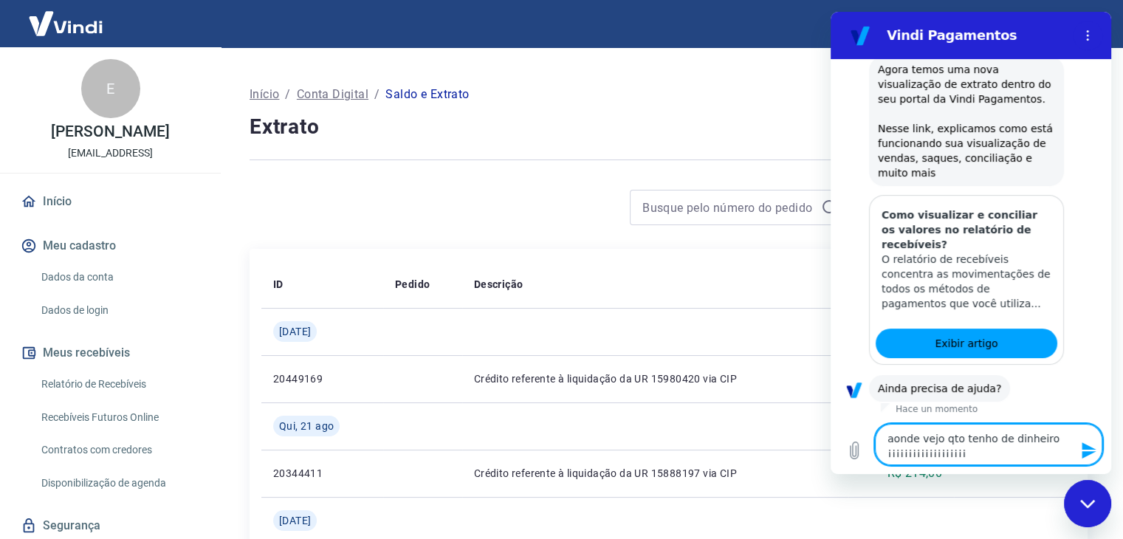
scroll to position [220, 0]
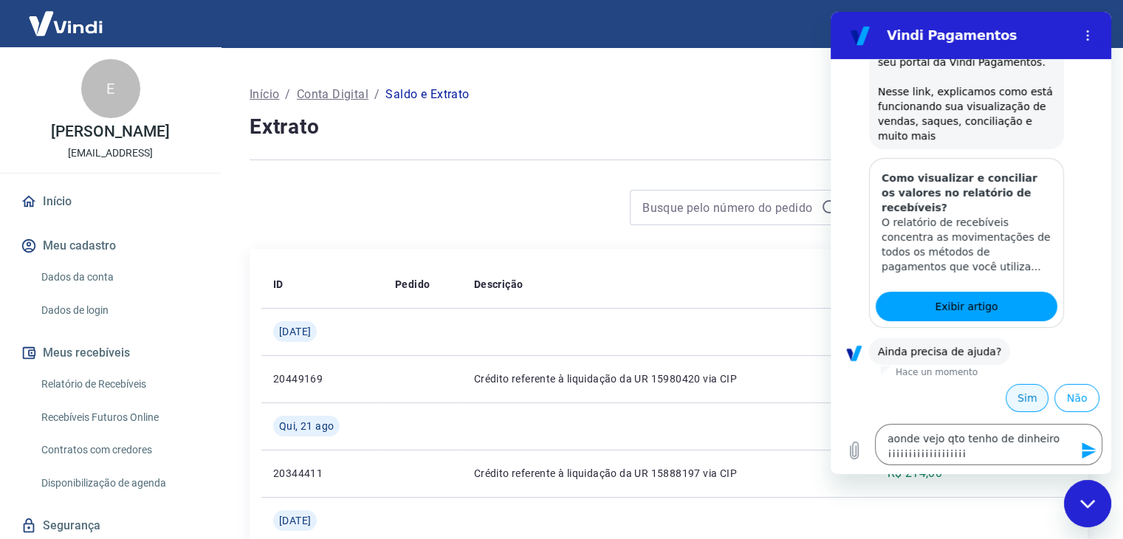
click at [1014, 394] on button "Sim" at bounding box center [1027, 398] width 43 height 28
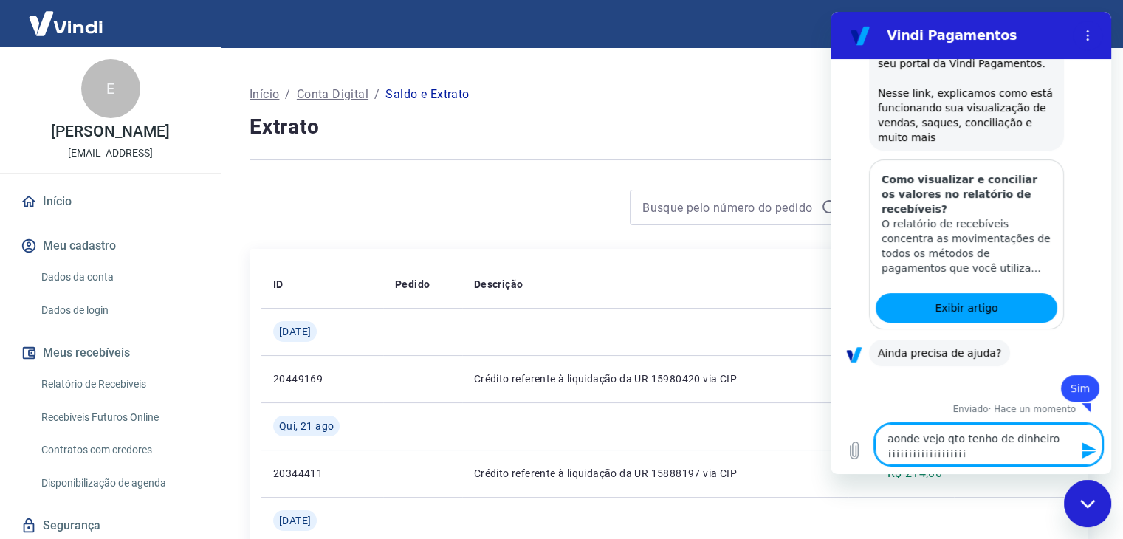
scroll to position [221, 0]
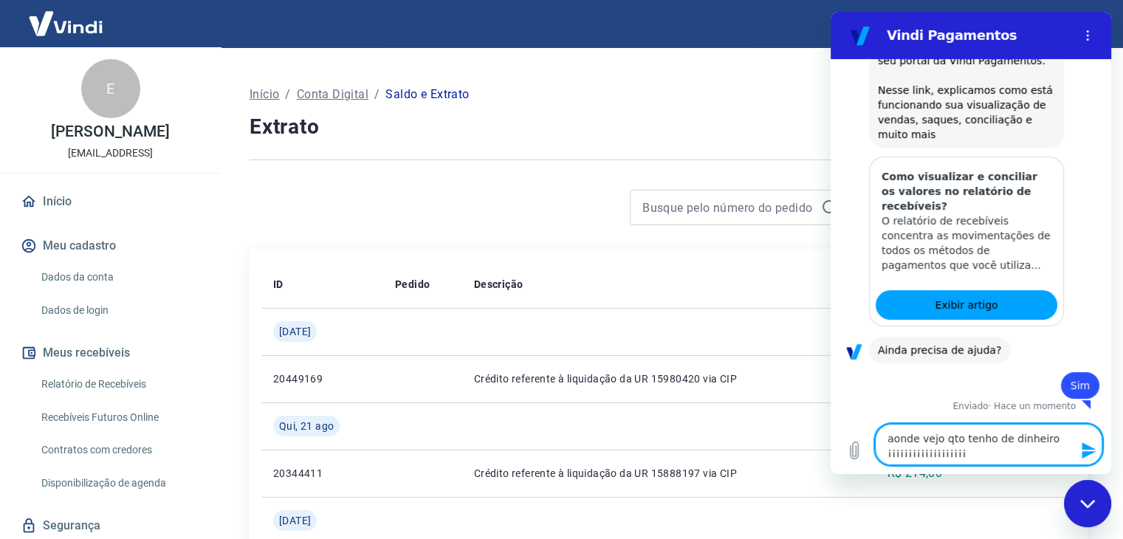
type textarea "x"
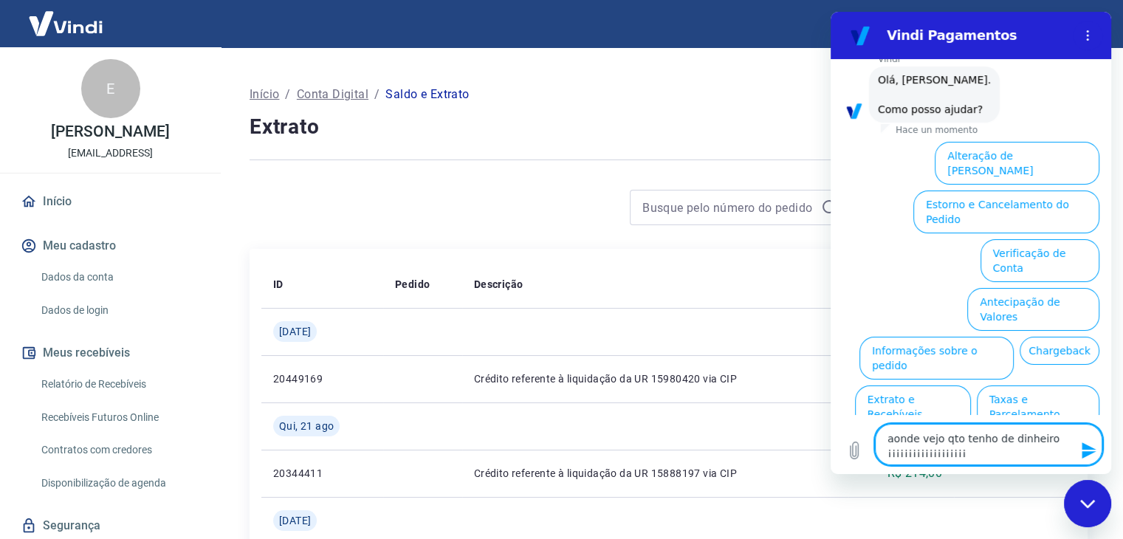
scroll to position [603, 0]
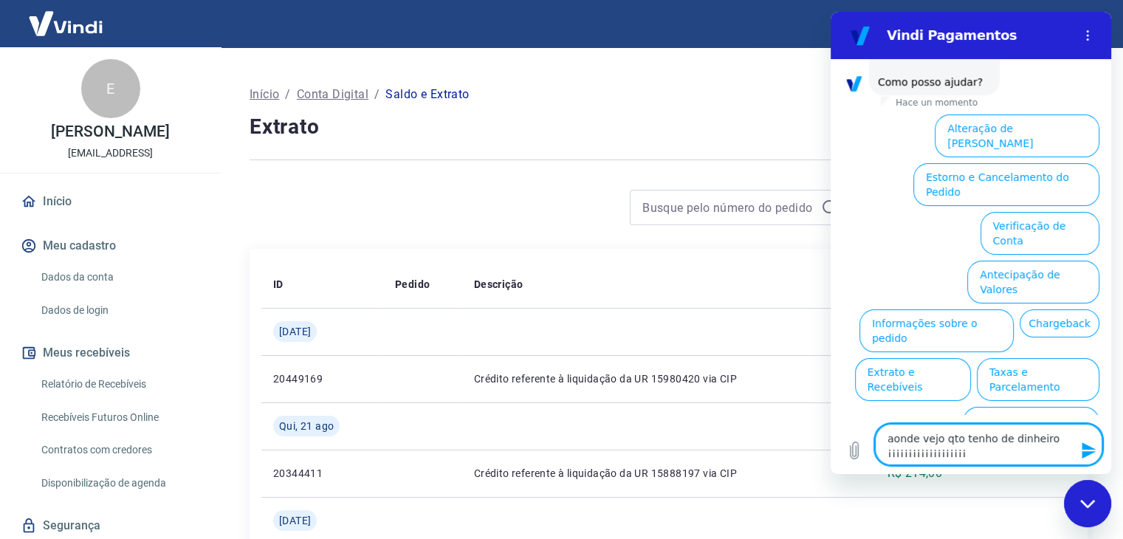
drag, startPoint x: 961, startPoint y: 453, endPoint x: 878, endPoint y: 426, distance: 87.6
click at [878, 426] on div "Escriba un mensaje aonde vejo qto tenho de dinheiro ¡¡¡¡¡¡¡¡¡¡¡¡¡¡¡¡¡¡¡ x" at bounding box center [988, 444] width 227 height 41
type textarea "x"
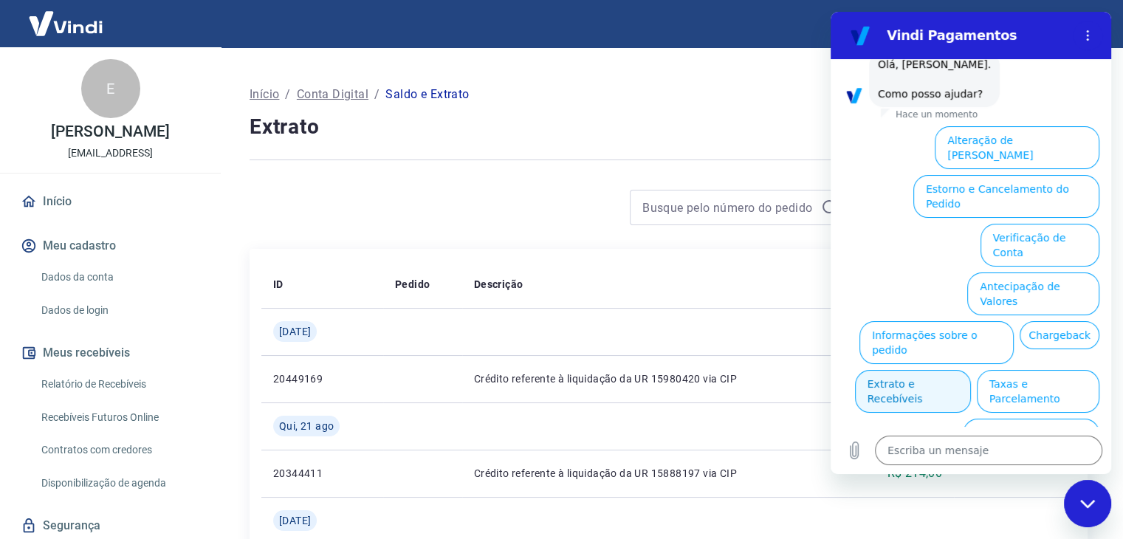
click at [971, 370] on button "Extrato e Recebíveis" at bounding box center [913, 391] width 116 height 43
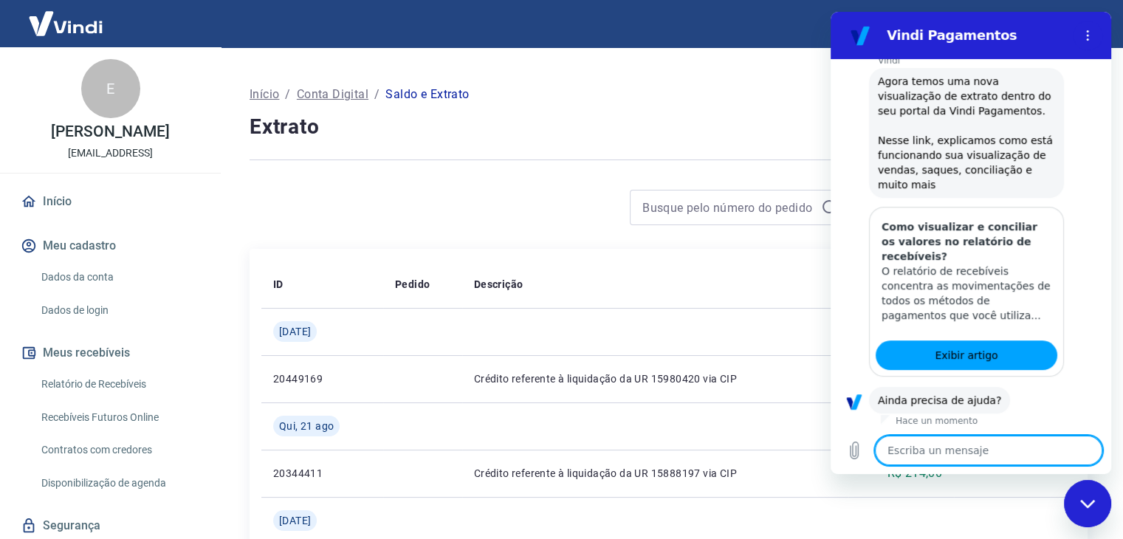
scroll to position [725, 0]
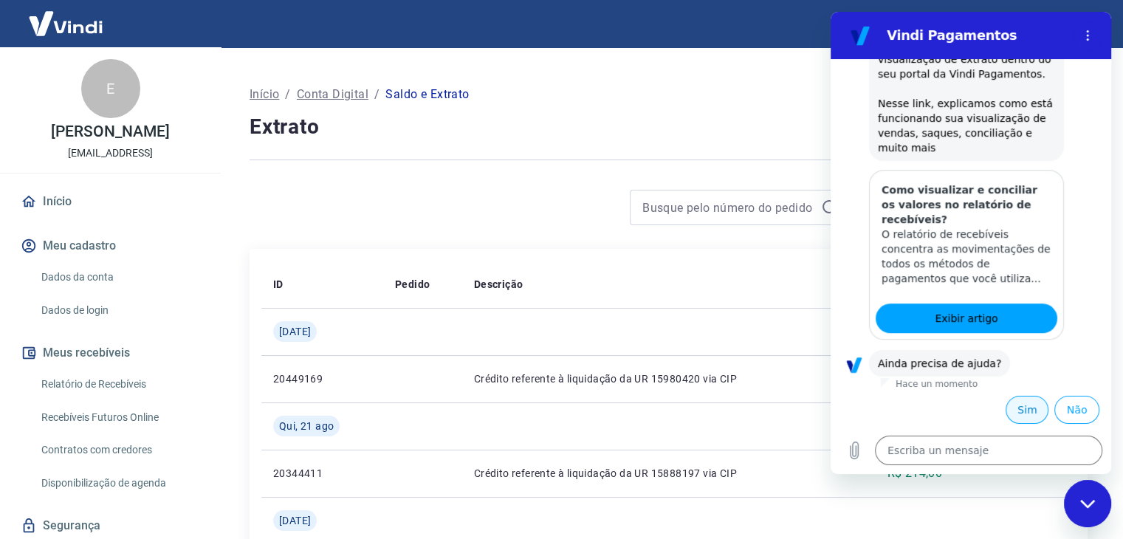
click at [1025, 402] on button "Sim" at bounding box center [1027, 410] width 43 height 28
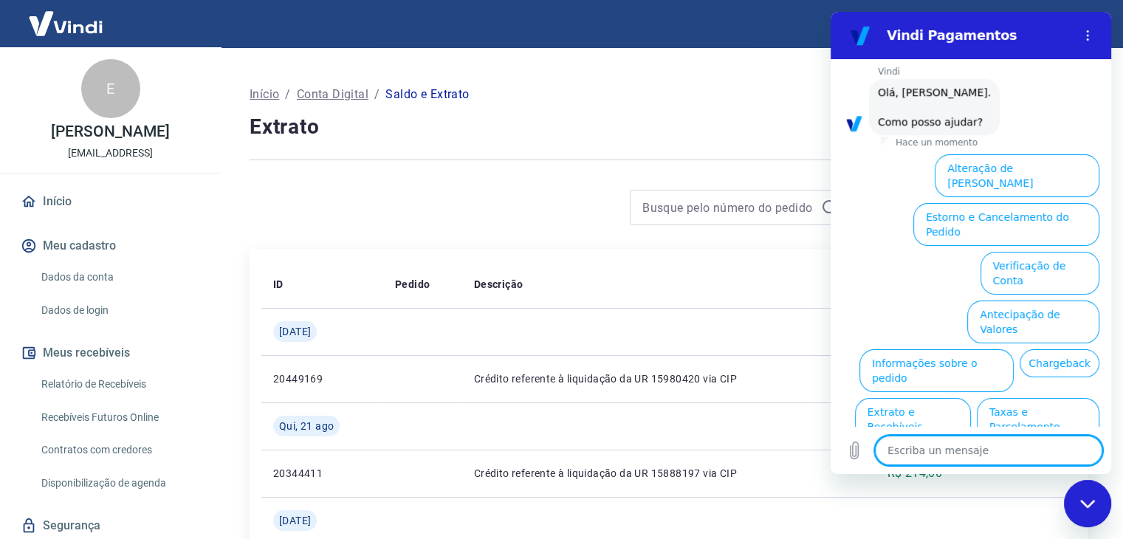
scroll to position [1107, 0]
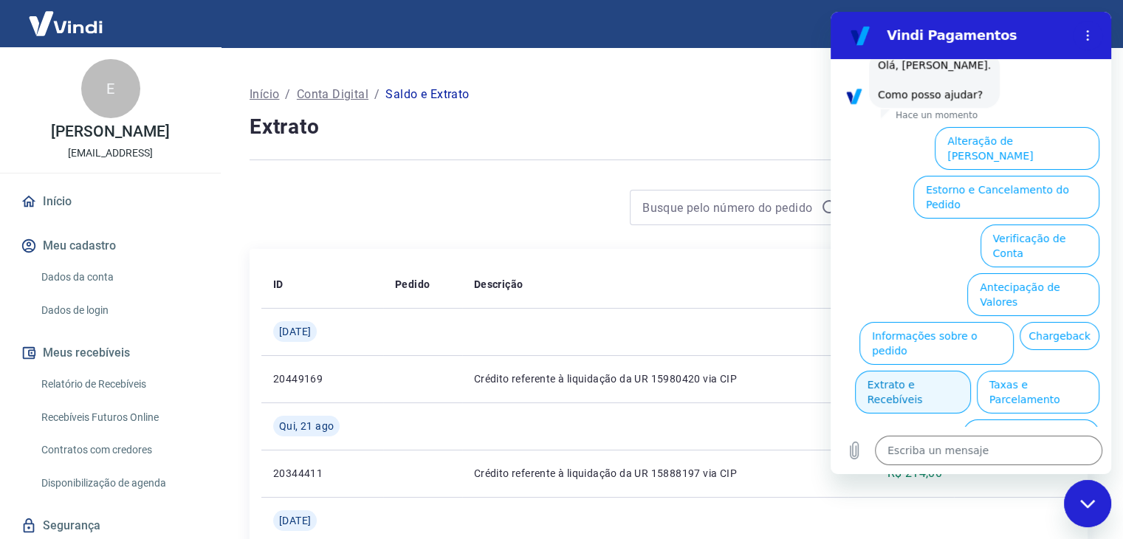
click at [971, 371] on button "Extrato e Recebíveis" at bounding box center [913, 392] width 116 height 43
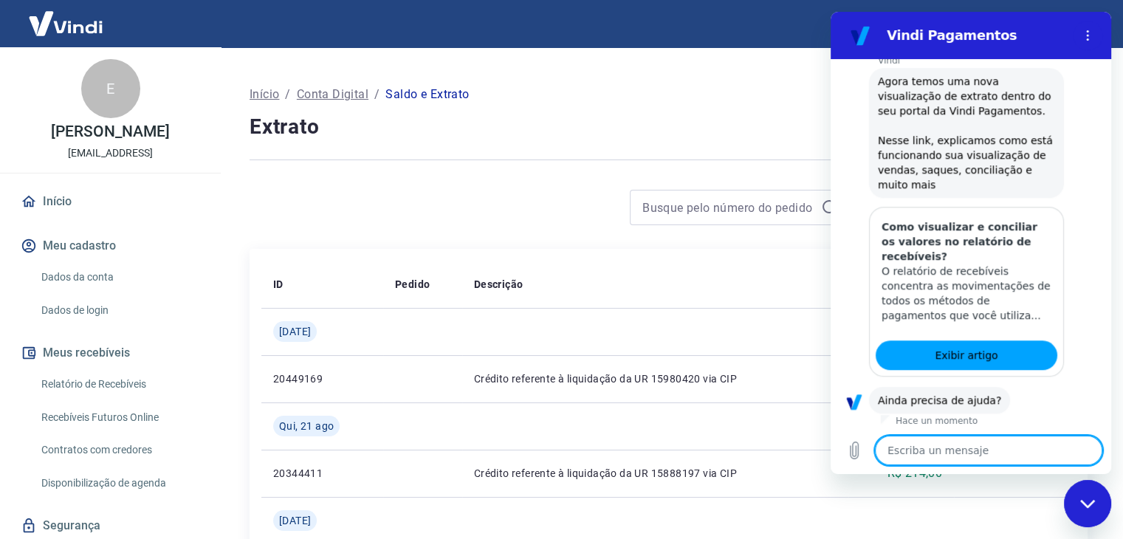
scroll to position [1241, 0]
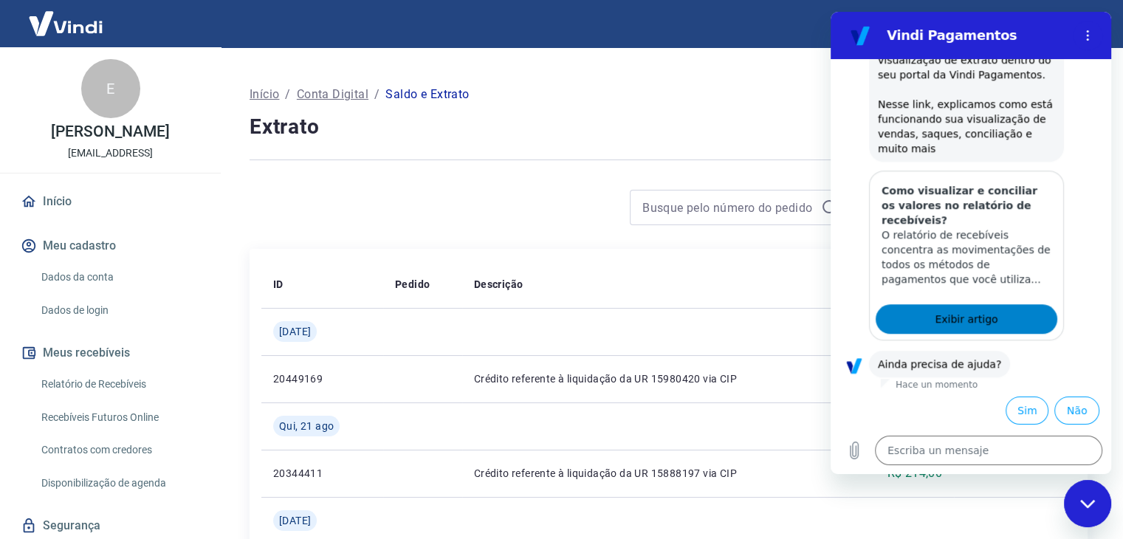
click at [991, 321] on link "Exibir artigo" at bounding box center [967, 319] width 182 height 30
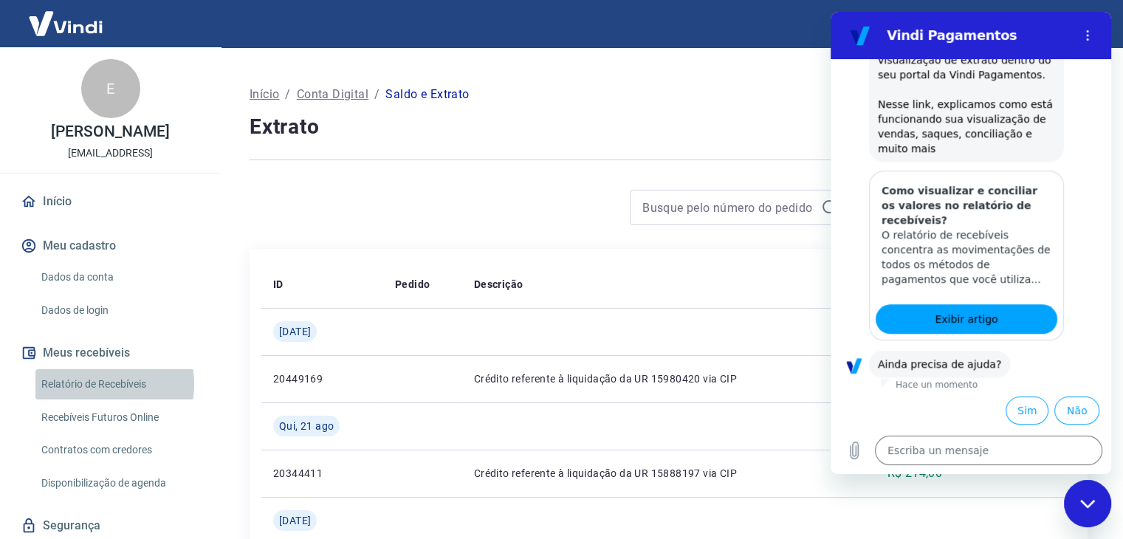
click at [97, 384] on link "Relatório de Recebíveis" at bounding box center [119, 384] width 168 height 30
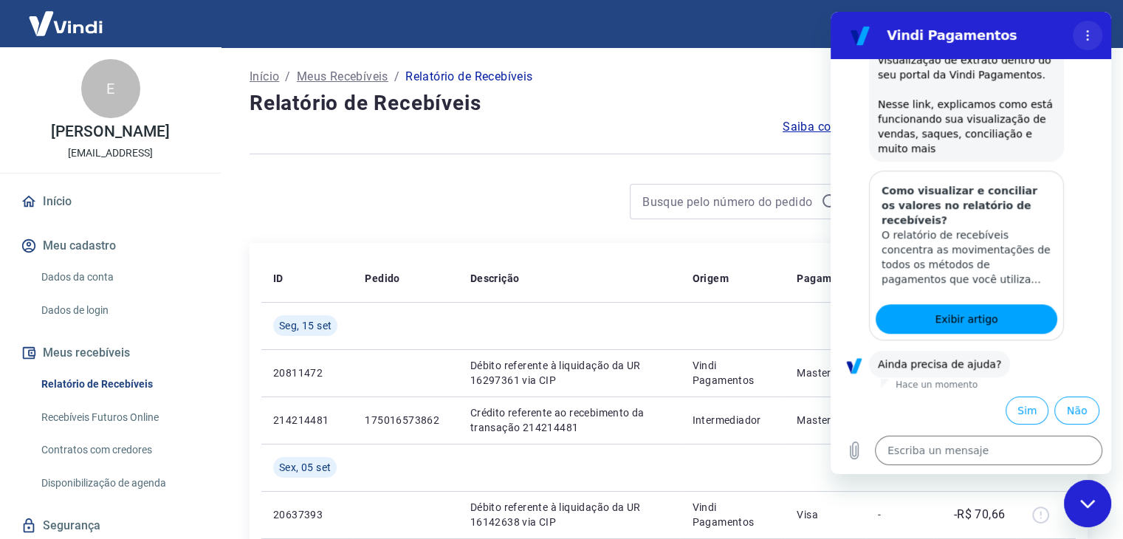
click at [1081, 30] on button "Menú de opciones" at bounding box center [1088, 36] width 30 height 30
click at [820, 72] on div "Início / Meus Recebíveis / Relatório de Recebíveis" at bounding box center [669, 77] width 838 height 24
click at [1086, 499] on icon "Cerrar ventana de mensajería" at bounding box center [1088, 504] width 16 height 10
type textarea "x"
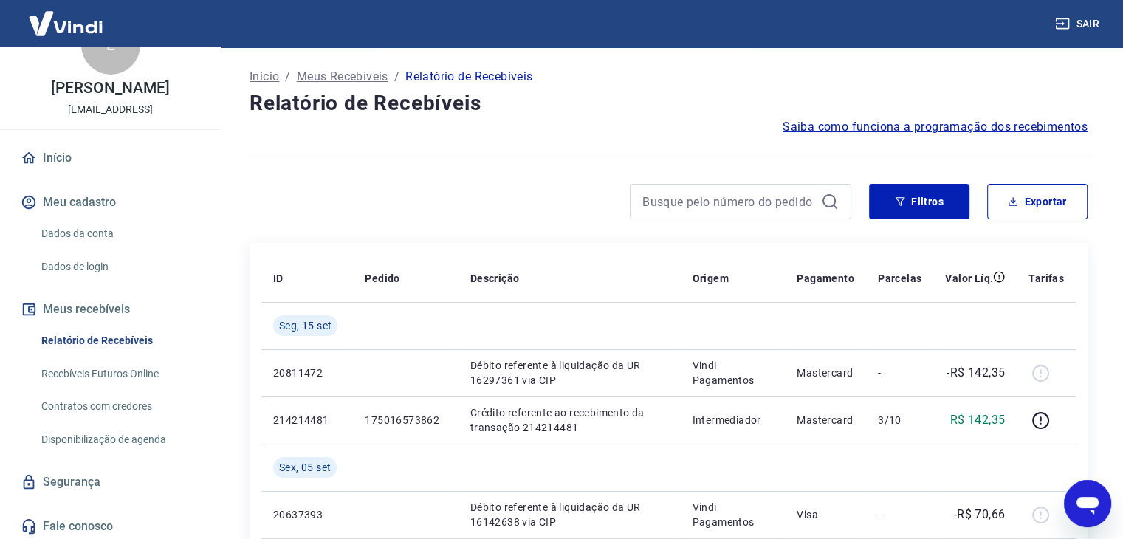
scroll to position [47, 0]
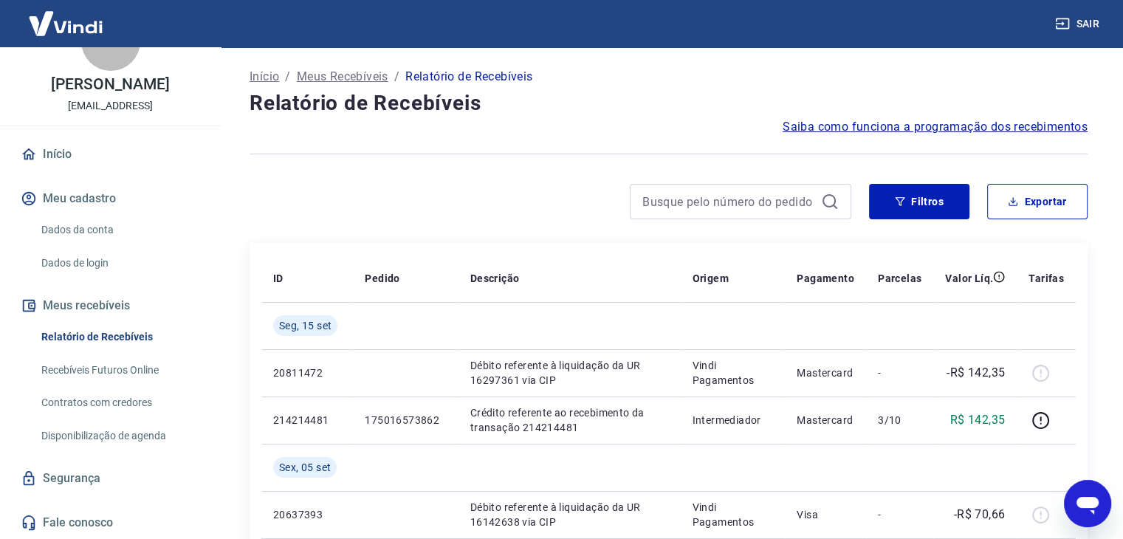
click at [806, 126] on span "Saiba como funciona a programação dos recebimentos" at bounding box center [935, 127] width 305 height 18
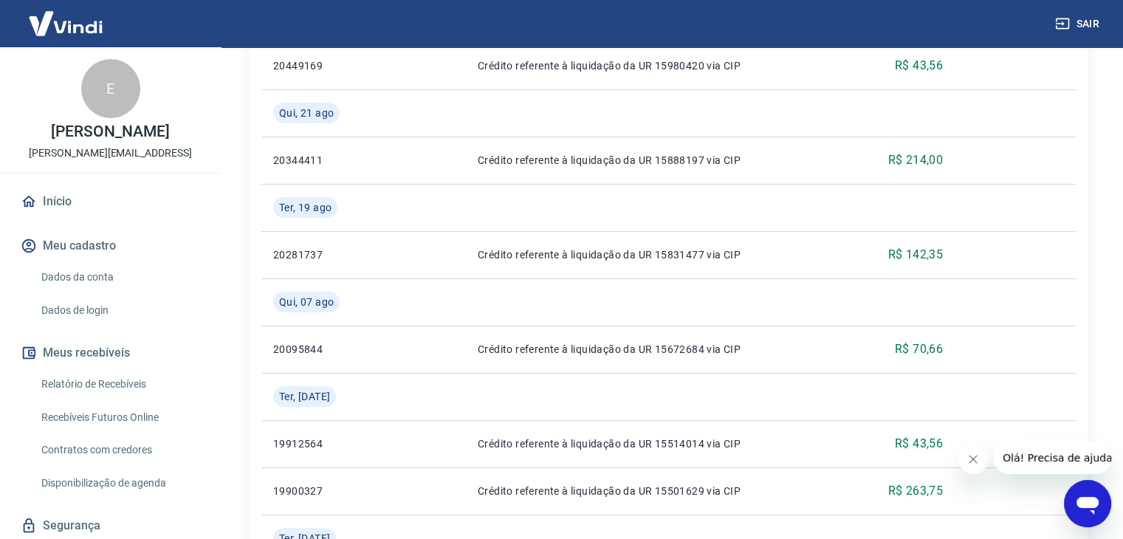
scroll to position [365, 0]
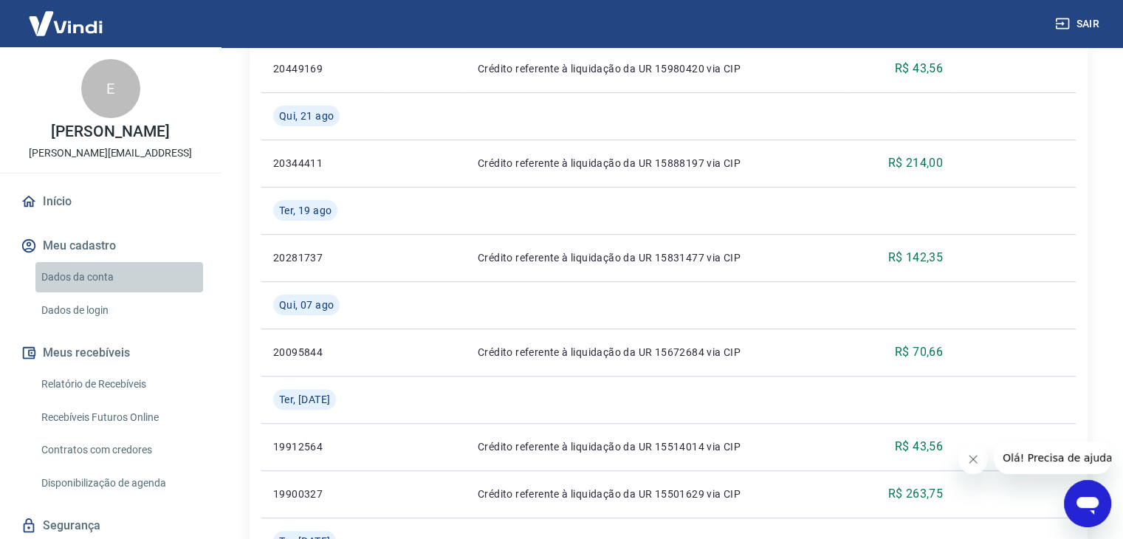
click at [124, 278] on link "Dados da conta" at bounding box center [119, 277] width 168 height 30
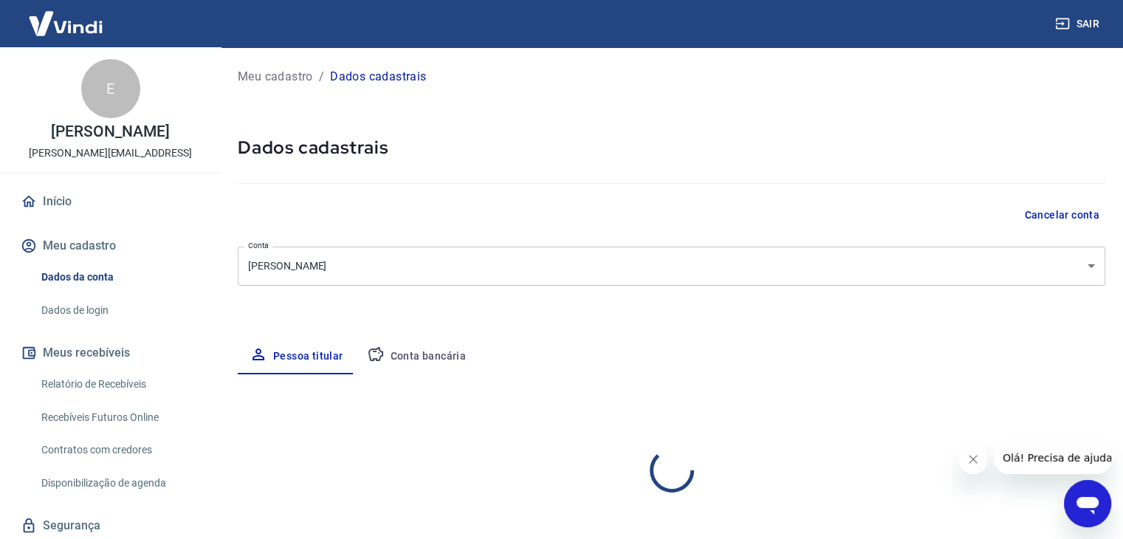
select select "PR"
select select "business"
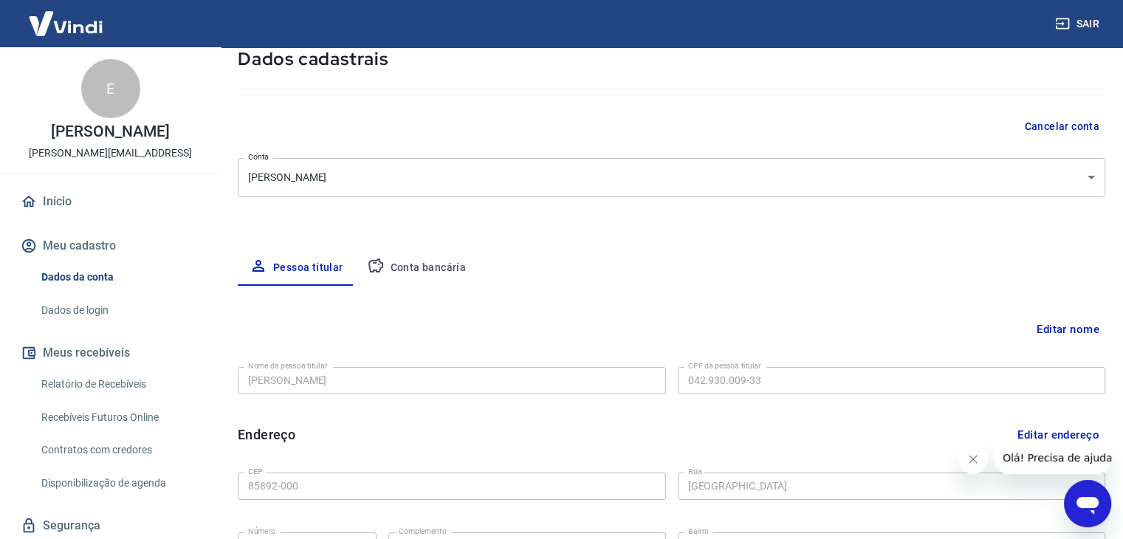
scroll to position [92, 0]
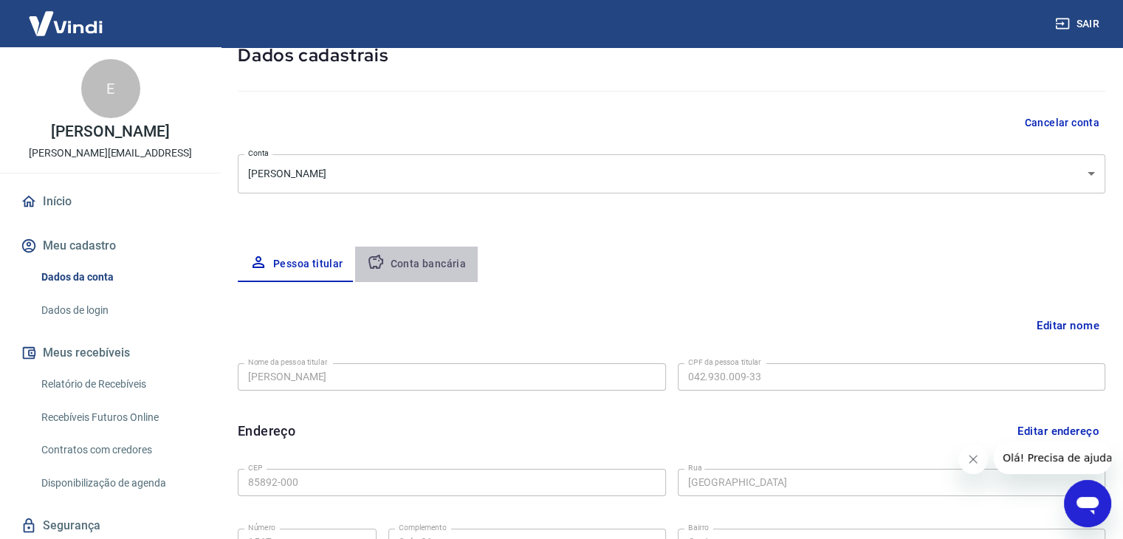
click at [431, 262] on button "Conta bancária" at bounding box center [416, 264] width 123 height 35
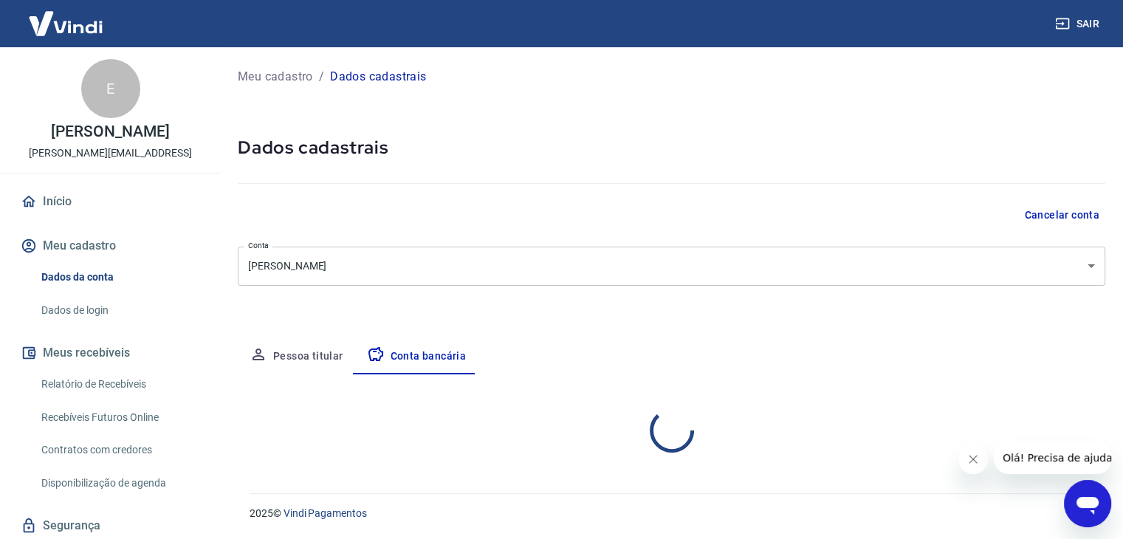
scroll to position [0, 0]
select select "1"
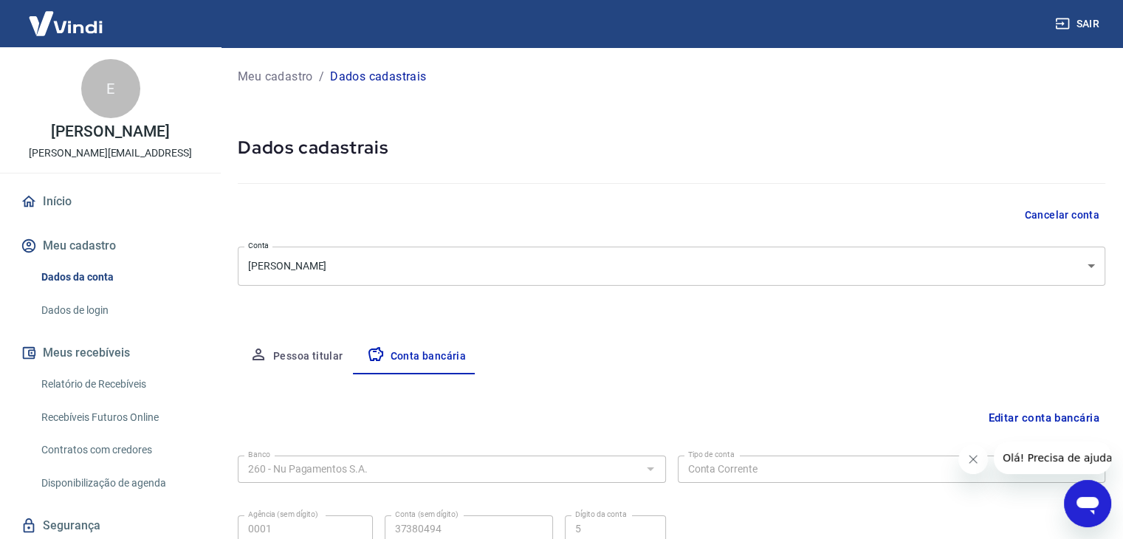
scroll to position [133, 0]
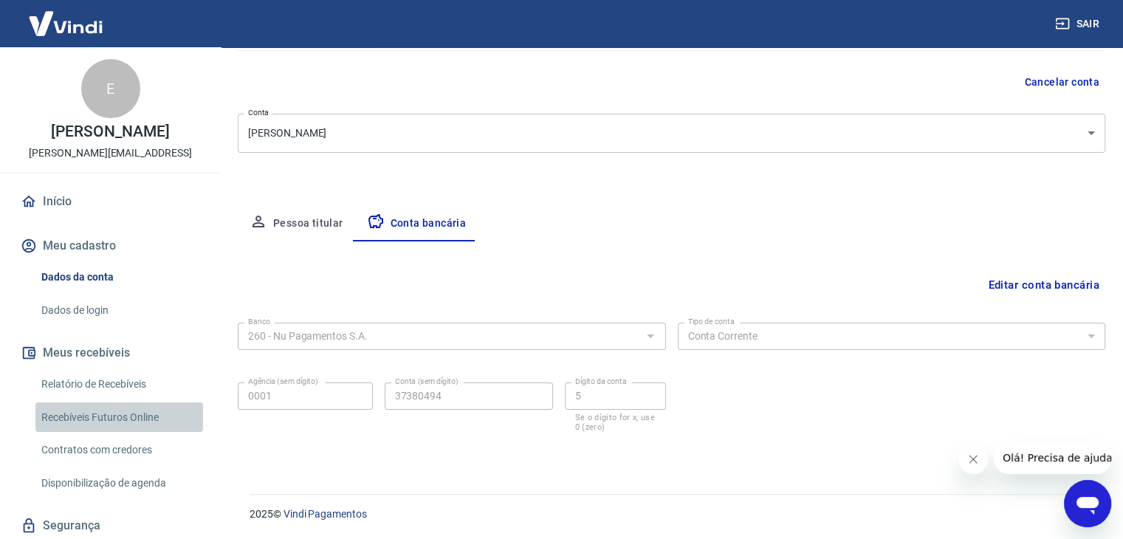
click at [127, 419] on link "Recebíveis Futuros Online" at bounding box center [119, 417] width 168 height 30
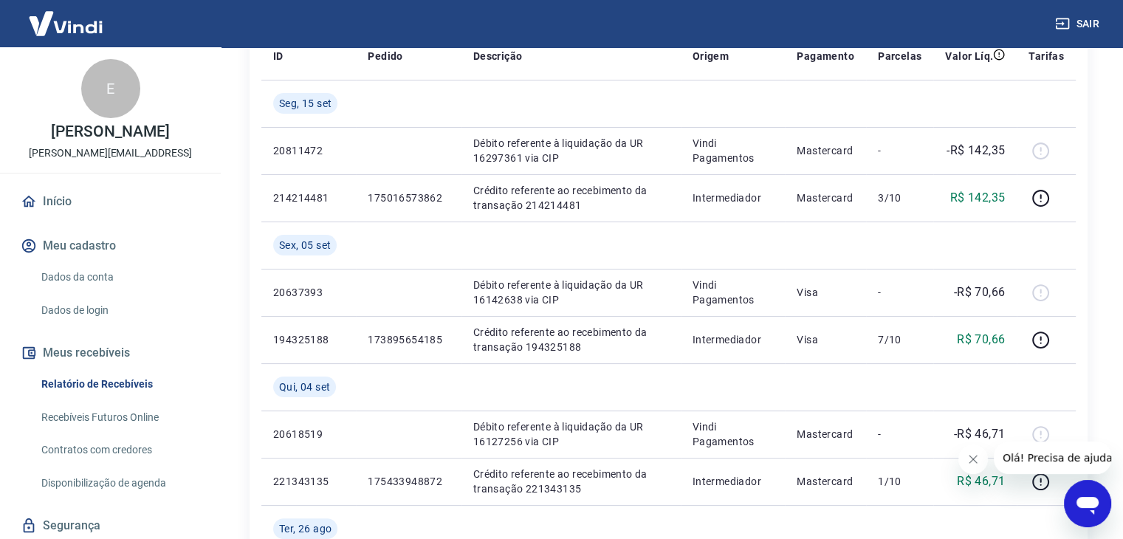
scroll to position [224, 0]
